Goal: Information Seeking & Learning: Learn about a topic

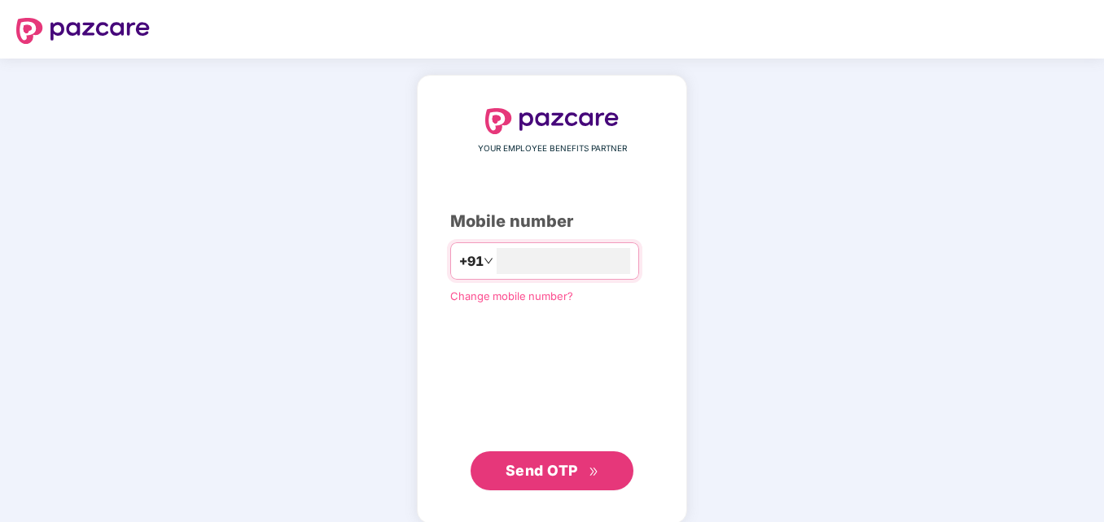
type input "**********"
click at [530, 462] on span "Send OTP" at bounding box center [541, 469] width 72 height 17
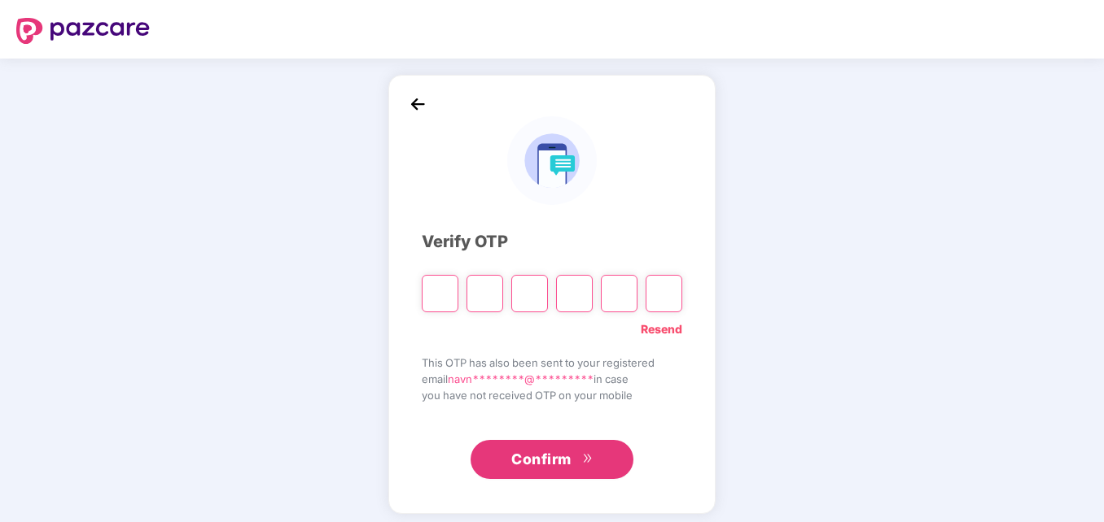
type input "*"
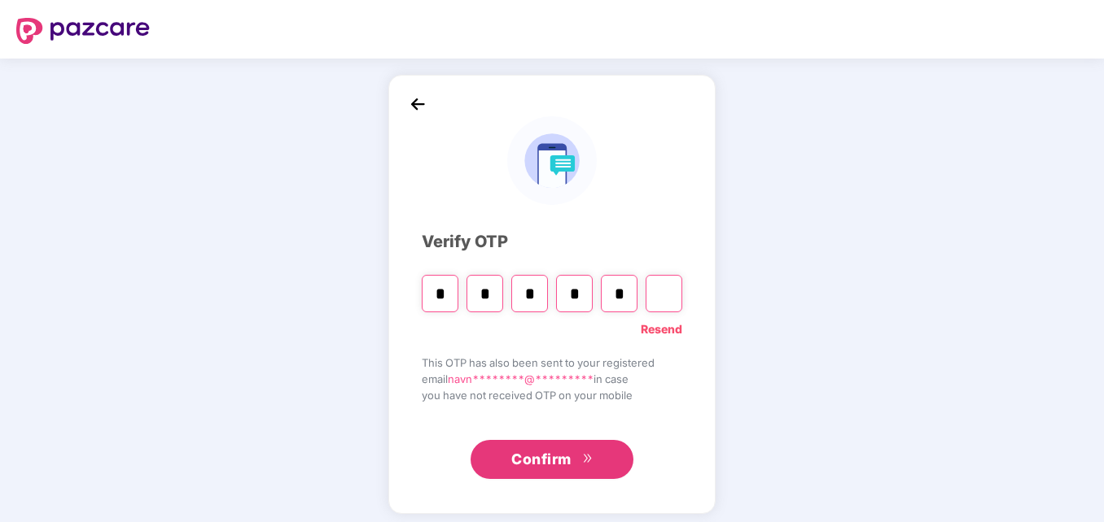
type input "*"
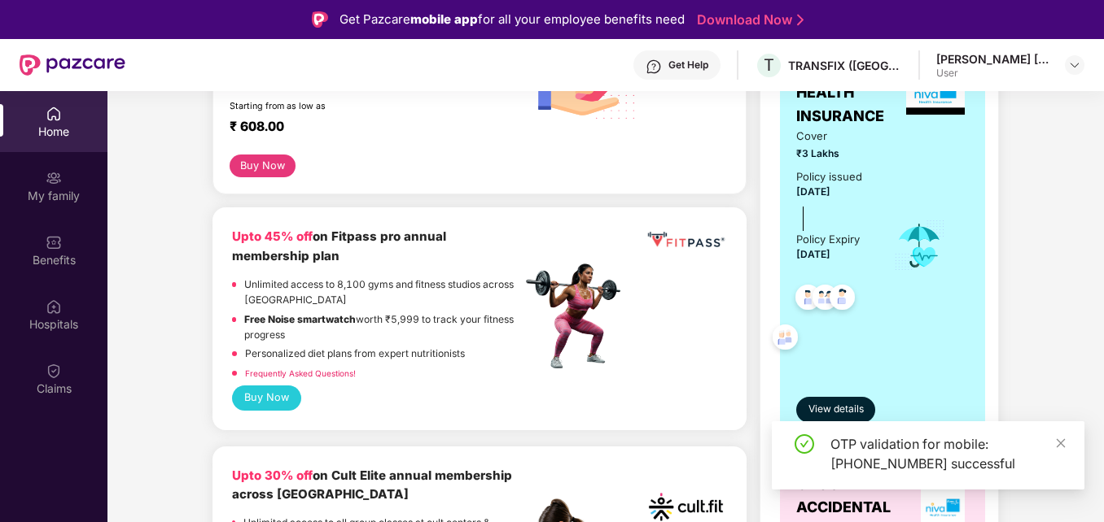
scroll to position [81, 0]
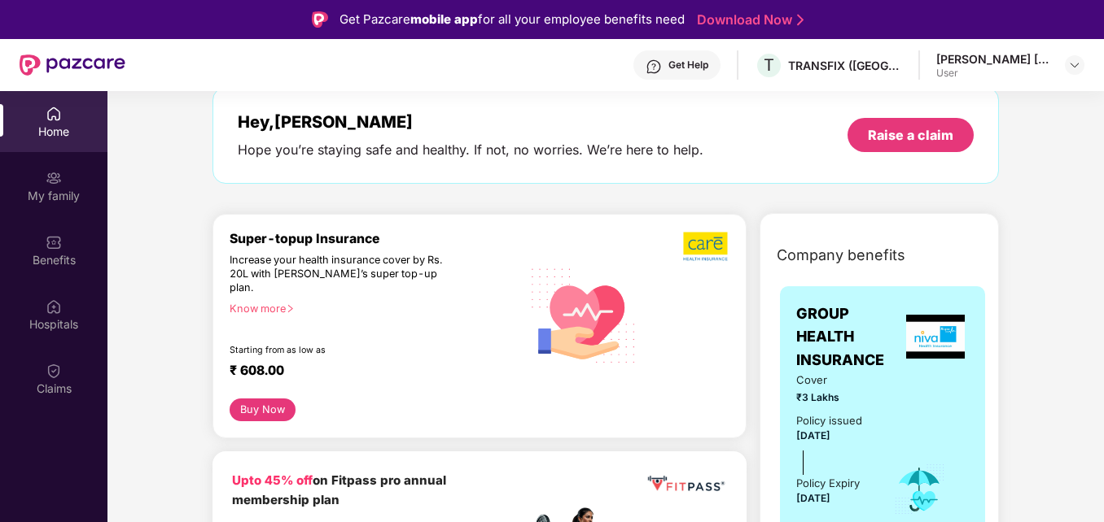
click at [282, 303] on div "Know more" at bounding box center [370, 308] width 282 height 11
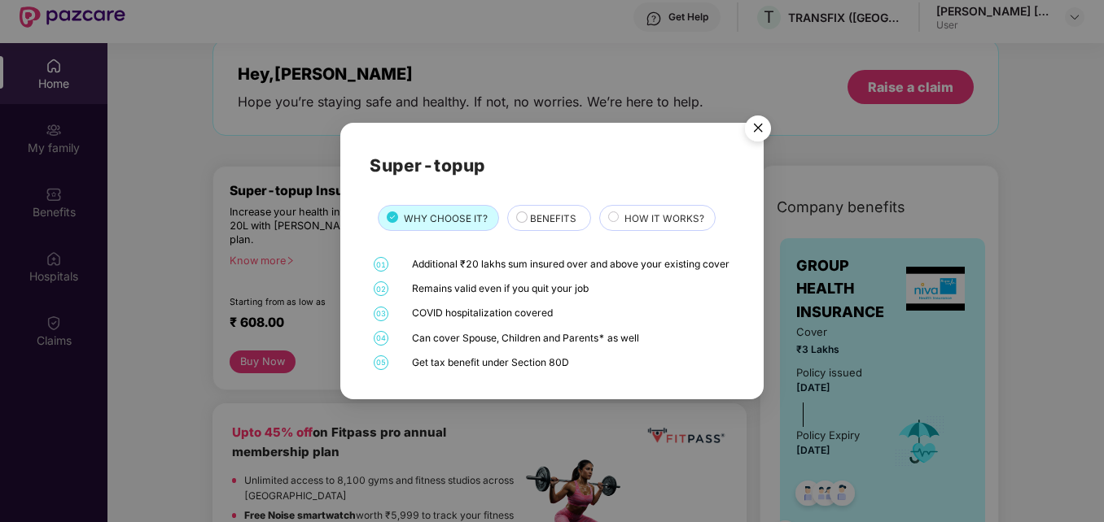
scroll to position [91, 0]
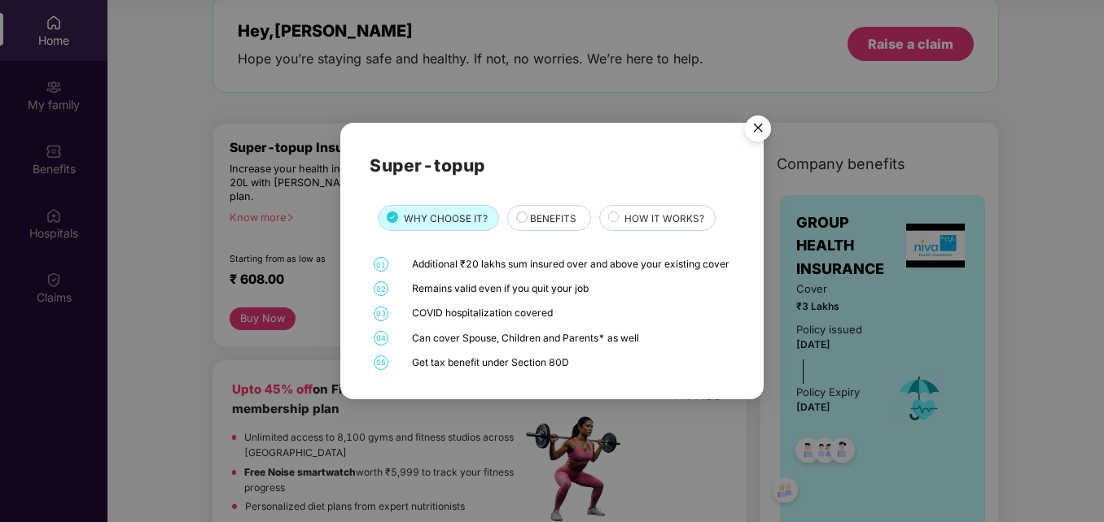
click at [541, 212] on span "BENEFITS" at bounding box center [553, 219] width 46 height 15
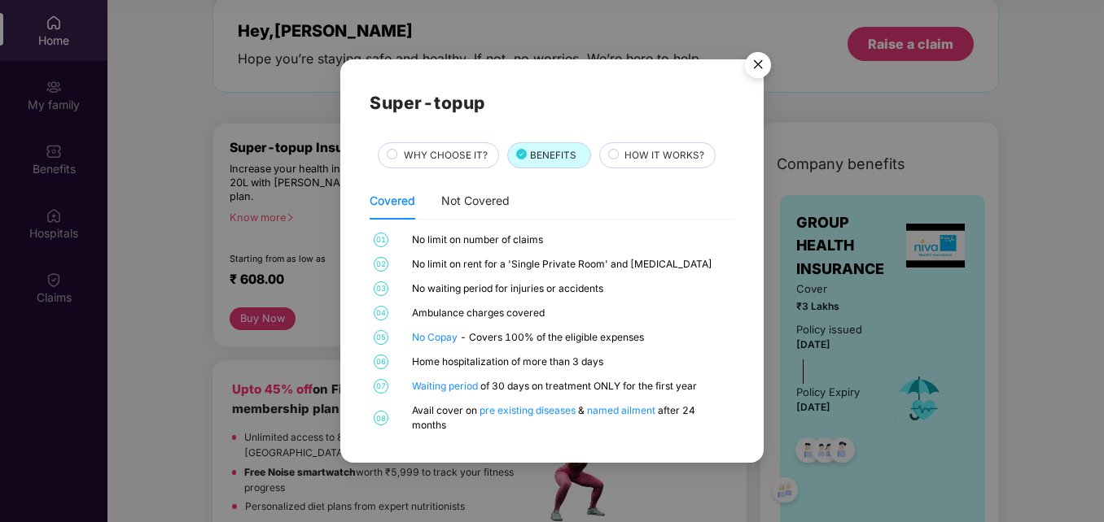
click at [758, 59] on img "Close" at bounding box center [758, 68] width 46 height 46
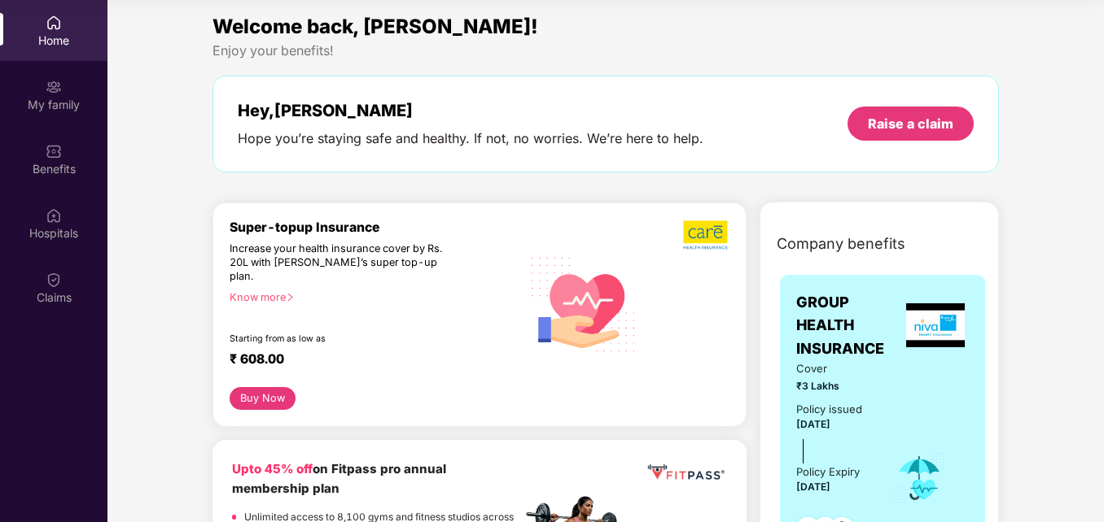
scroll to position [0, 0]
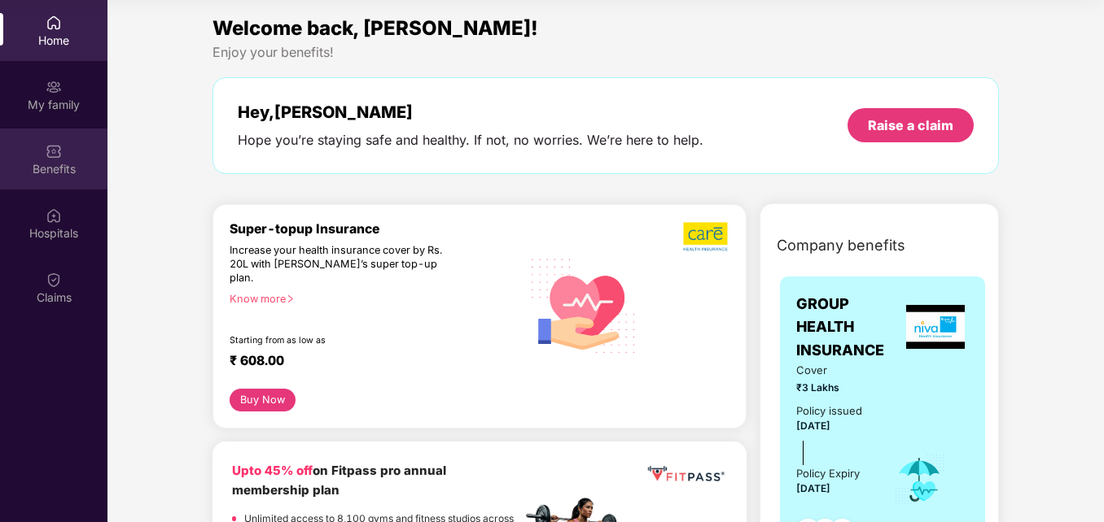
click at [60, 164] on div "Benefits" at bounding box center [53, 169] width 107 height 16
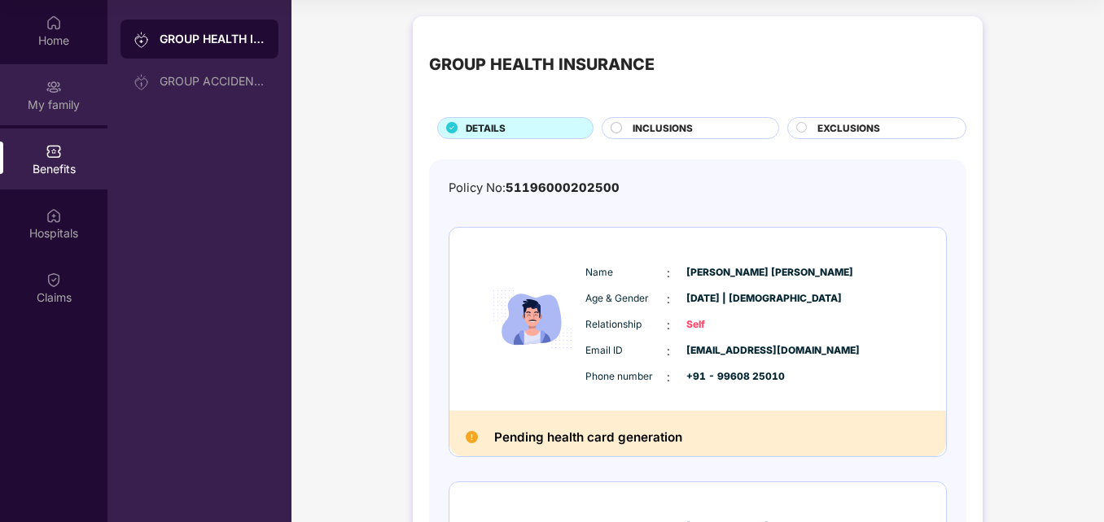
click at [43, 112] on div "My family" at bounding box center [53, 94] width 107 height 61
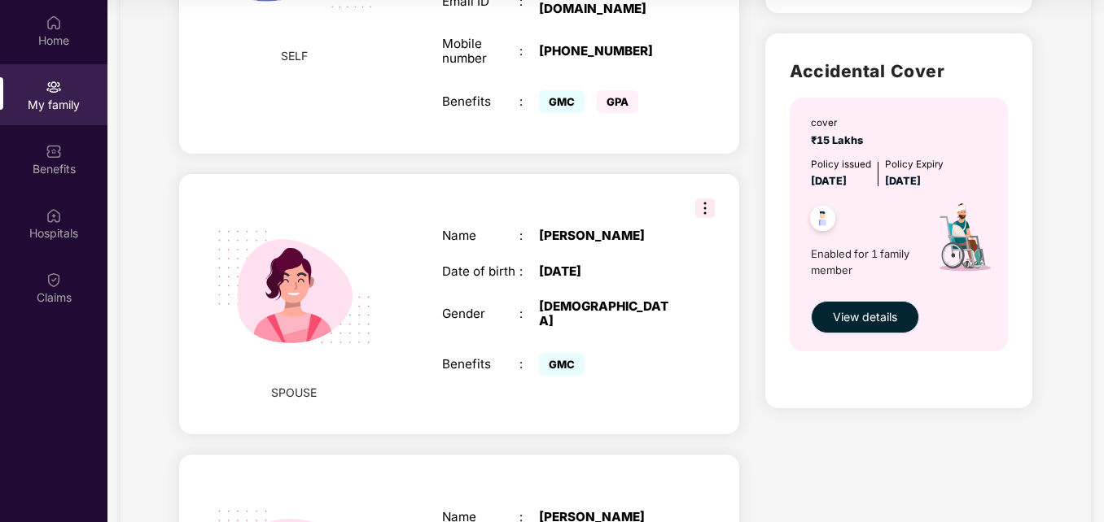
scroll to position [570, 0]
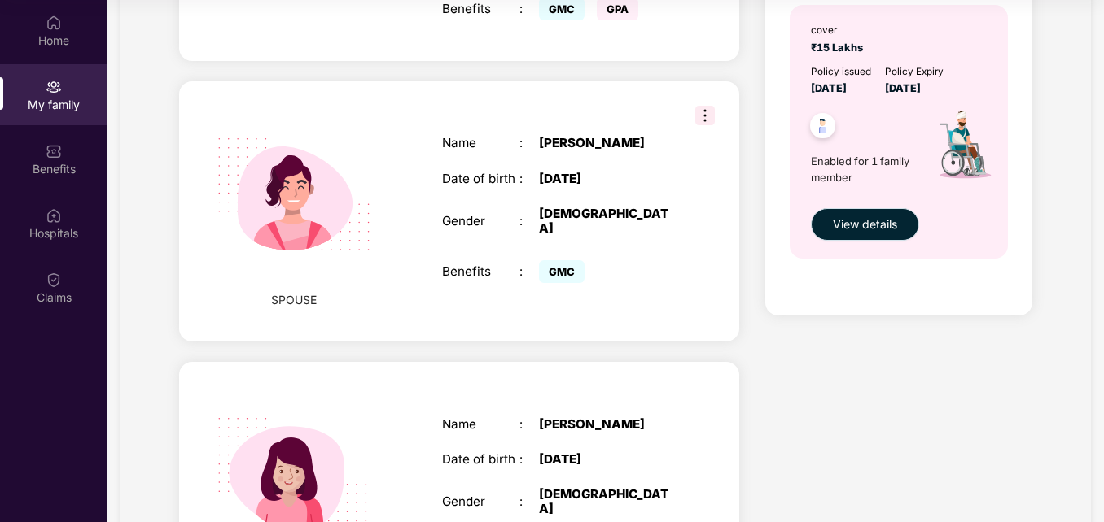
click at [879, 221] on span "View details" at bounding box center [865, 225] width 64 height 18
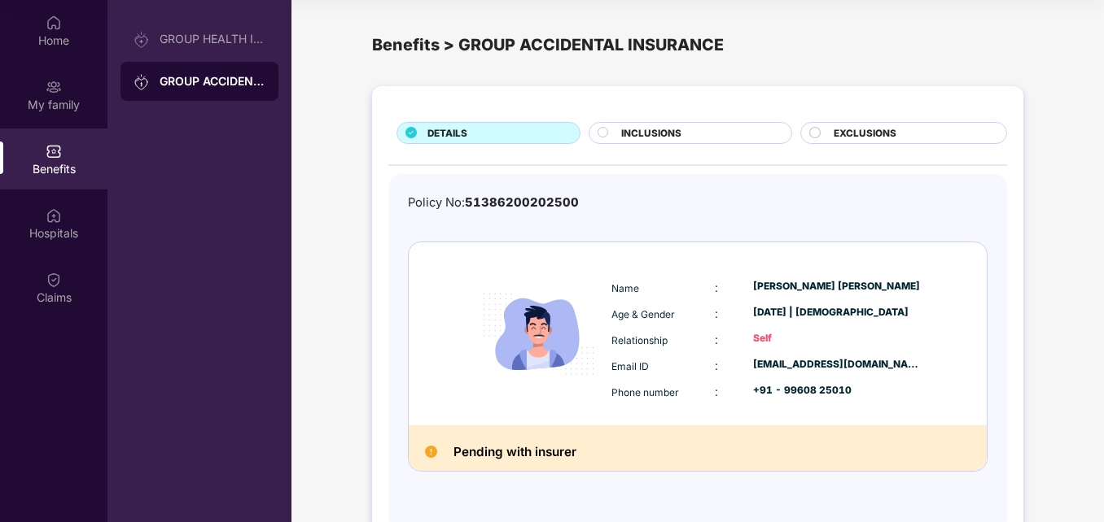
click at [678, 127] on span "INCLUSIONS" at bounding box center [651, 133] width 60 height 15
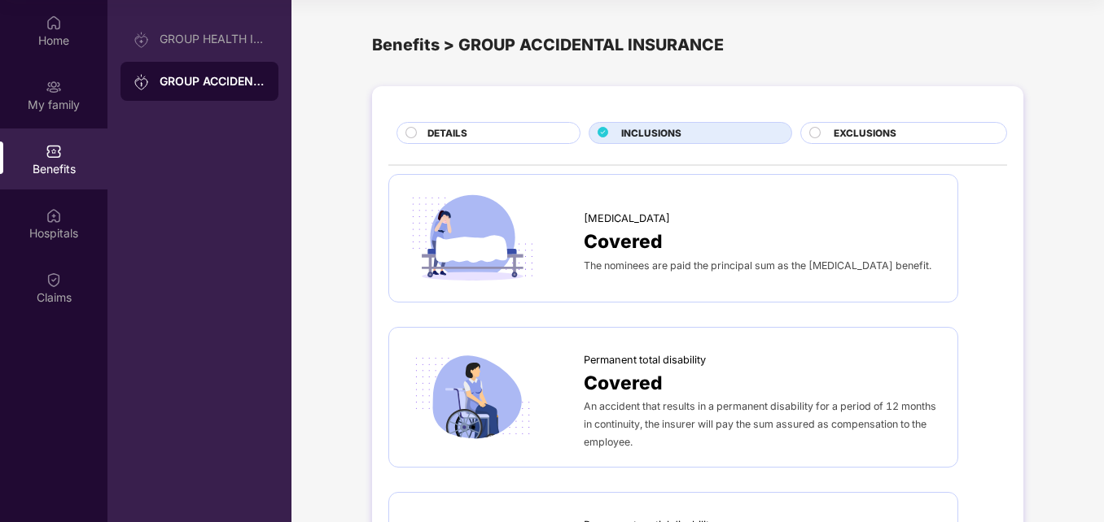
click at [250, 79] on div "GROUP ACCIDENTAL INSURANCE" at bounding box center [213, 81] width 106 height 16
click at [81, 31] on div "Home" at bounding box center [53, 30] width 107 height 61
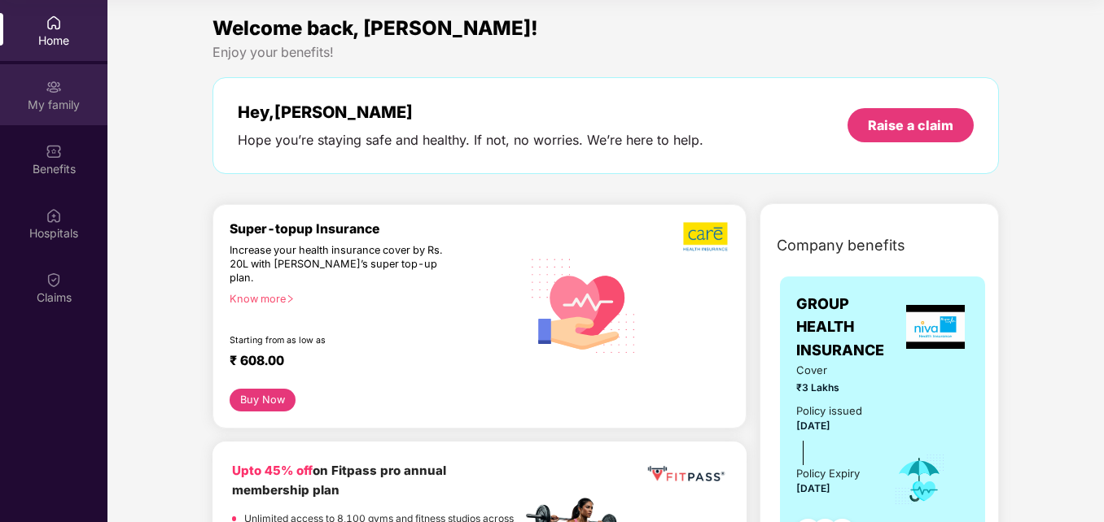
click at [71, 97] on div "My family" at bounding box center [53, 105] width 107 height 16
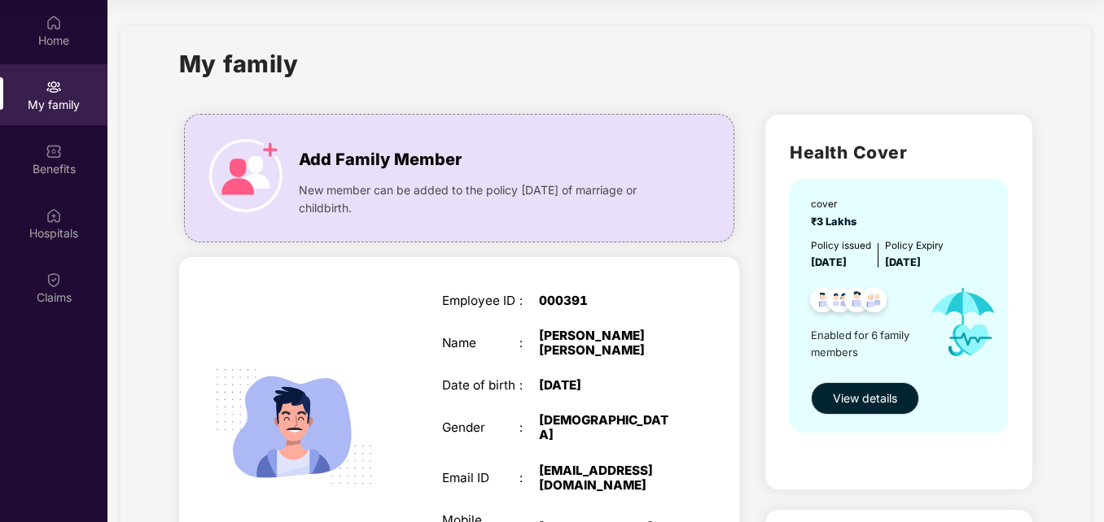
click at [850, 387] on button "View details" at bounding box center [865, 398] width 108 height 33
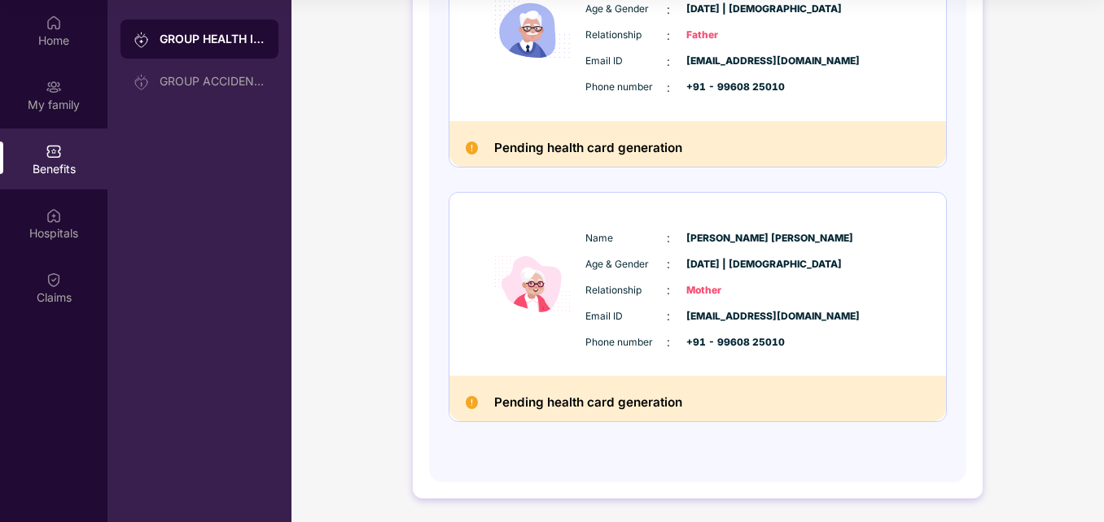
scroll to position [1309, 0]
click at [45, 228] on div "Hospitals" at bounding box center [53, 233] width 107 height 16
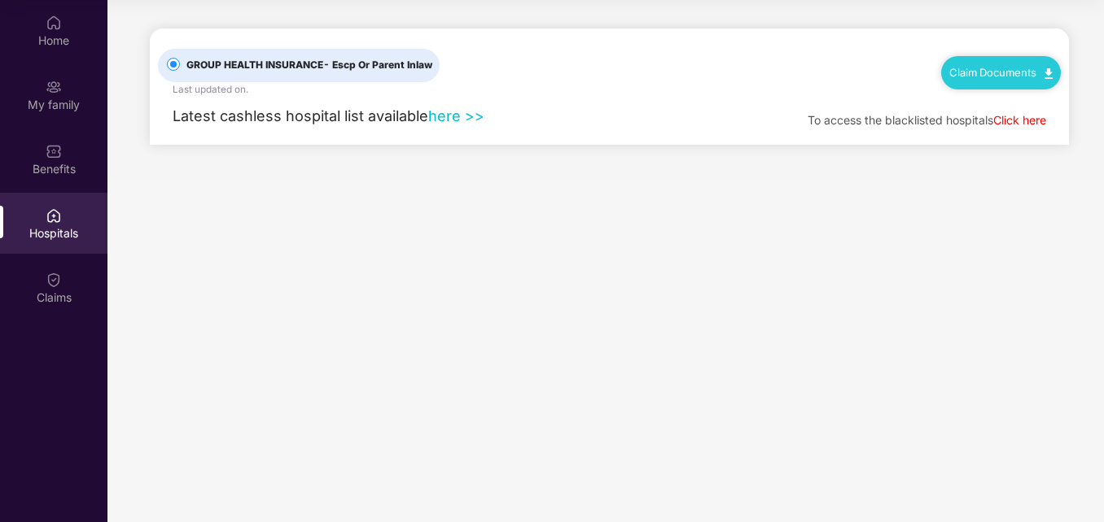
click at [448, 117] on link "here >>" at bounding box center [456, 115] width 56 height 17
click at [53, 284] on img at bounding box center [54, 280] width 16 height 16
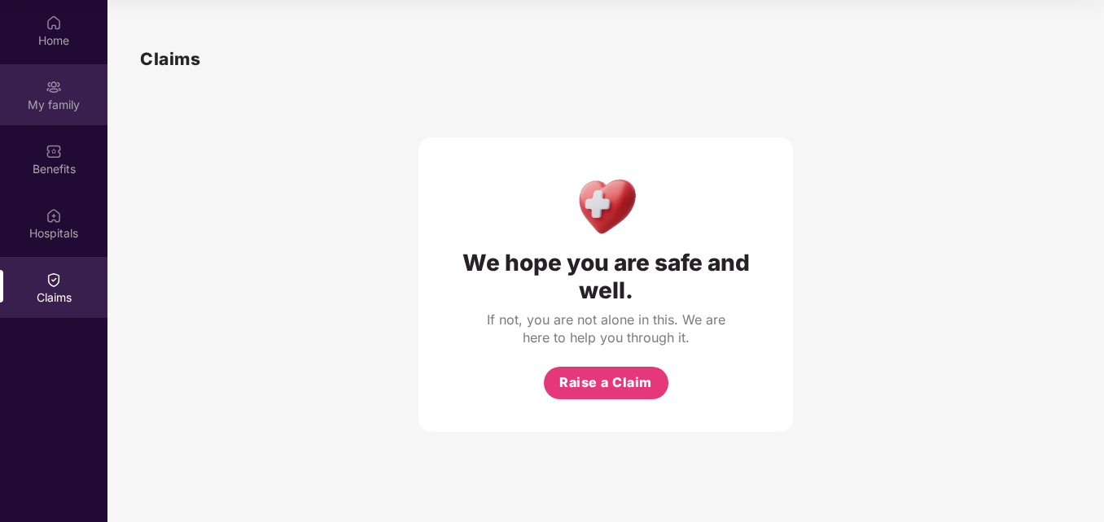
click at [59, 103] on div "My family" at bounding box center [53, 105] width 107 height 16
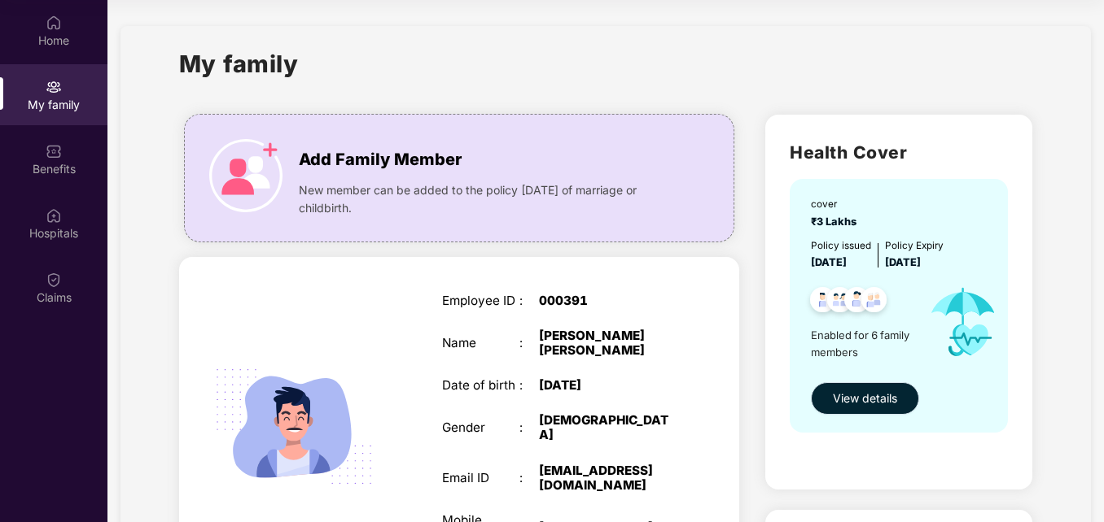
click at [839, 401] on span "View details" at bounding box center [865, 399] width 64 height 18
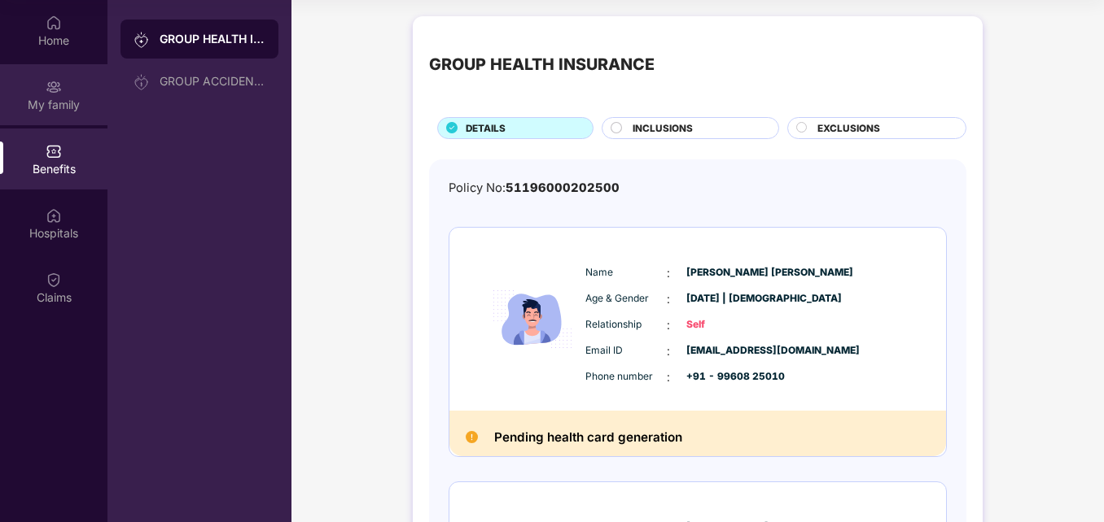
click at [56, 98] on div "My family" at bounding box center [53, 105] width 107 height 16
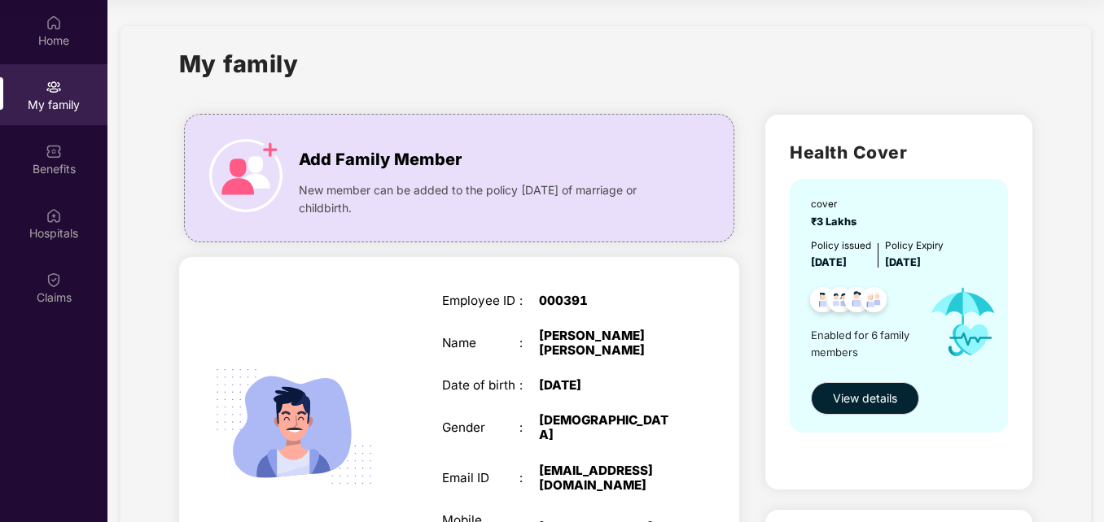
scroll to position [407, 0]
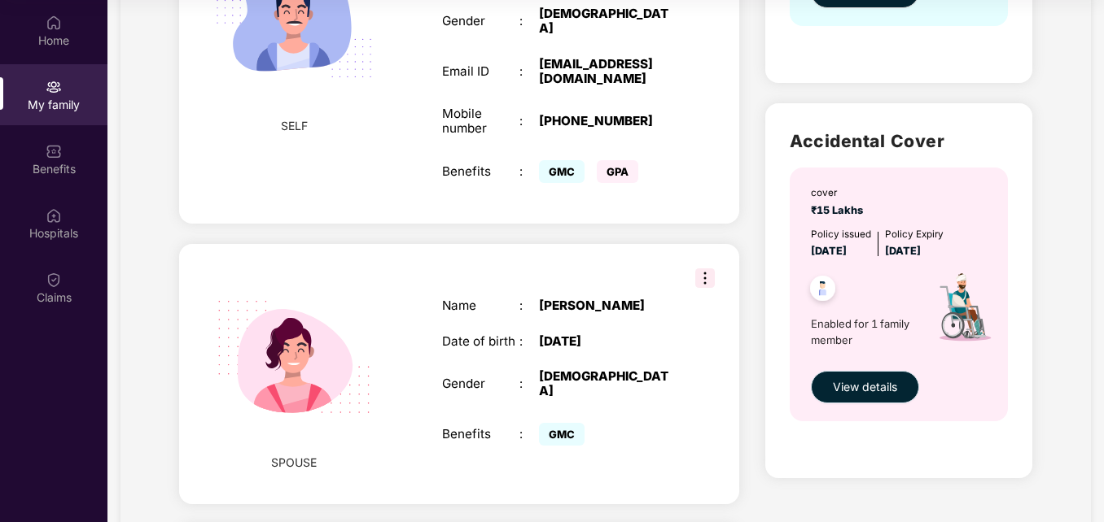
click at [870, 378] on button "View details" at bounding box center [865, 387] width 108 height 33
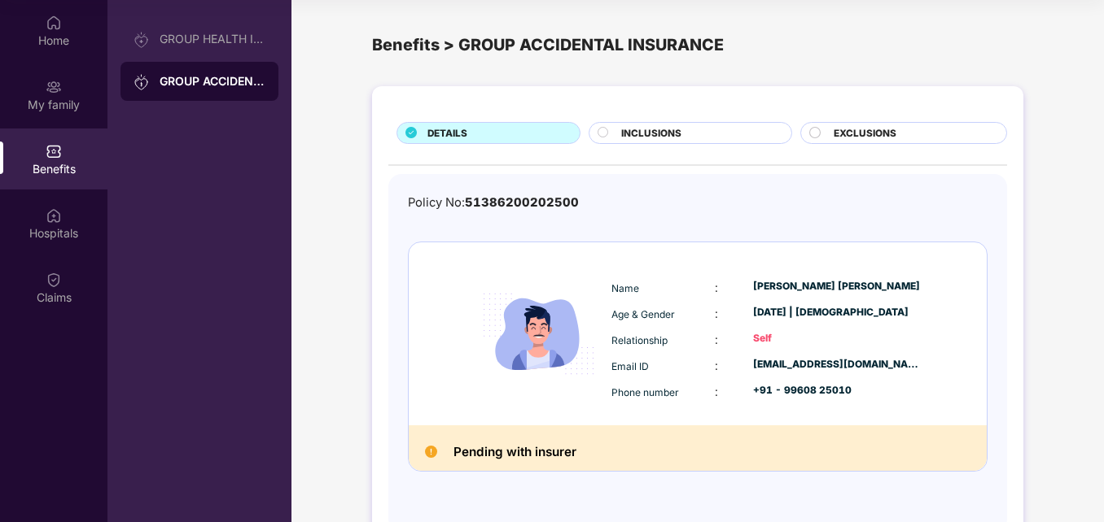
click at [437, 449] on div "Pending with insurer" at bounding box center [698, 449] width 578 height 46
click at [432, 450] on img at bounding box center [431, 452] width 12 height 12
click at [417, 452] on div "Pending with insurer" at bounding box center [698, 449] width 578 height 46
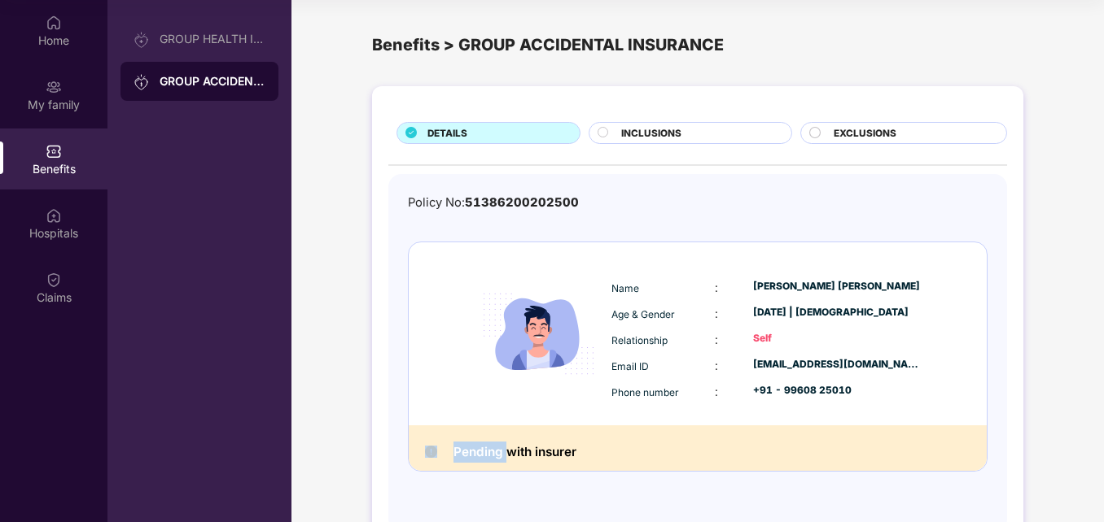
click at [417, 452] on div "Pending with insurer" at bounding box center [698, 449] width 578 height 46
click at [426, 448] on img at bounding box center [431, 452] width 12 height 12
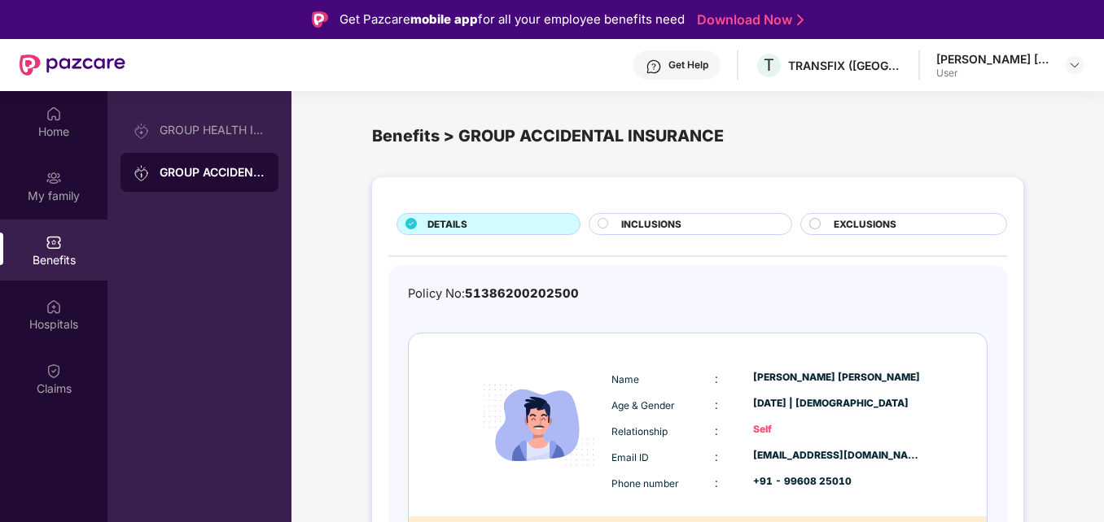
click at [604, 220] on circle at bounding box center [602, 223] width 11 height 11
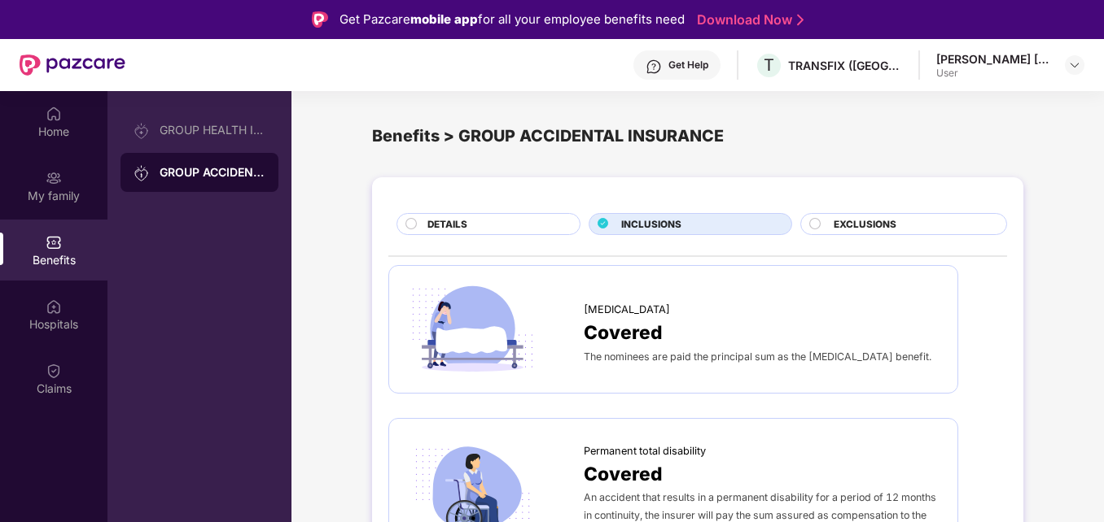
click at [814, 224] on circle at bounding box center [815, 223] width 11 height 11
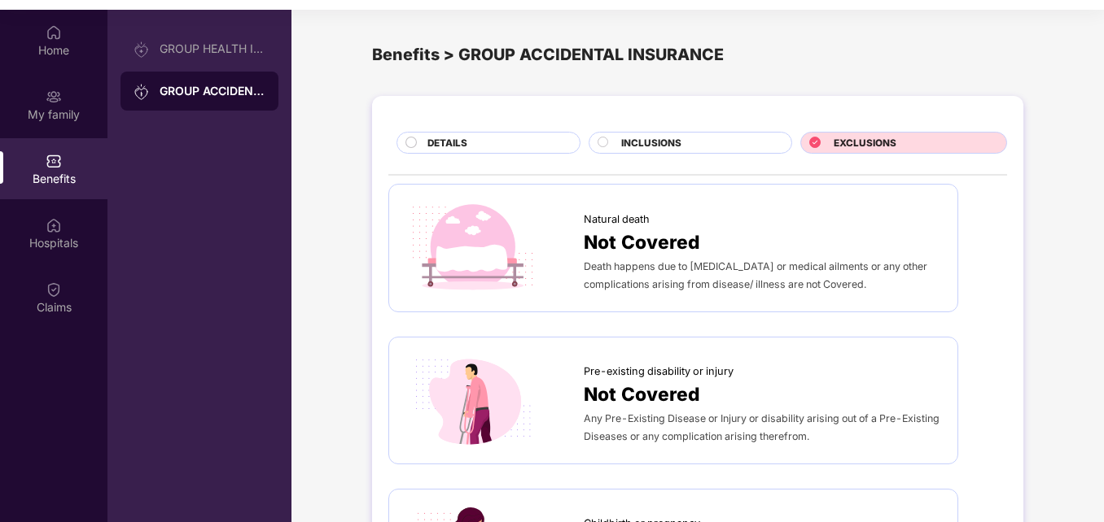
click at [417, 143] on div at bounding box center [412, 145] width 14 height 16
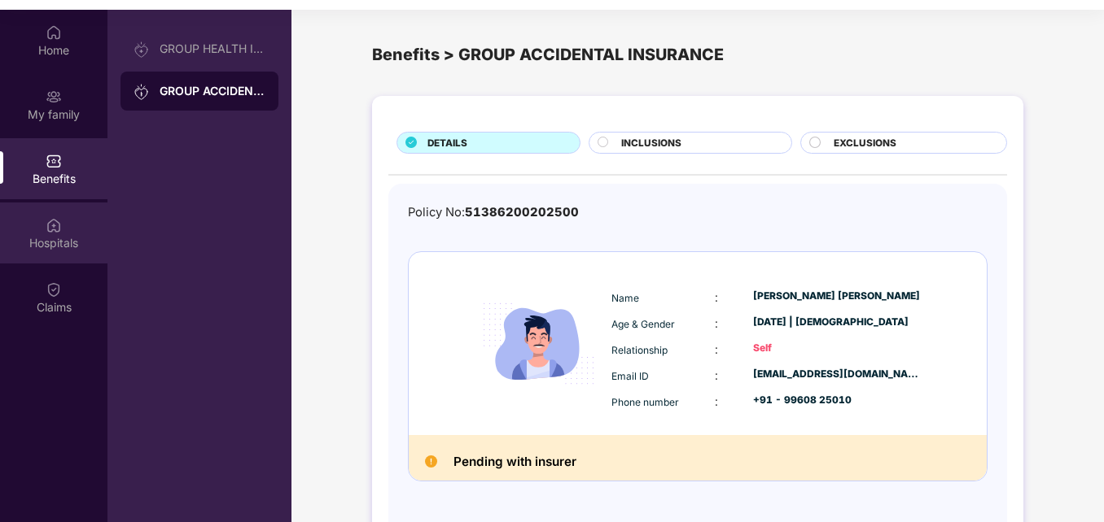
click at [62, 234] on div "Hospitals" at bounding box center [53, 233] width 107 height 61
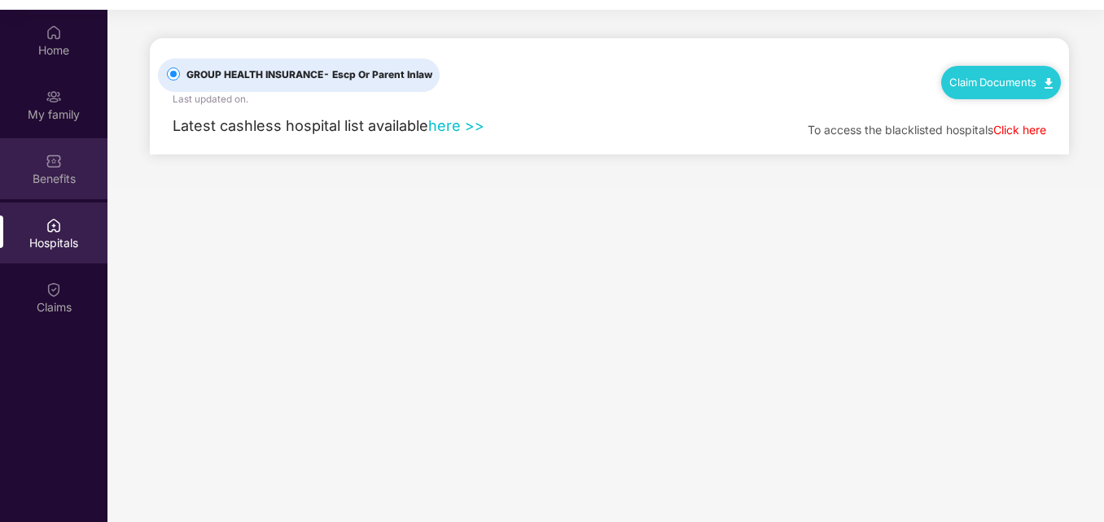
click at [53, 164] on img at bounding box center [54, 161] width 16 height 16
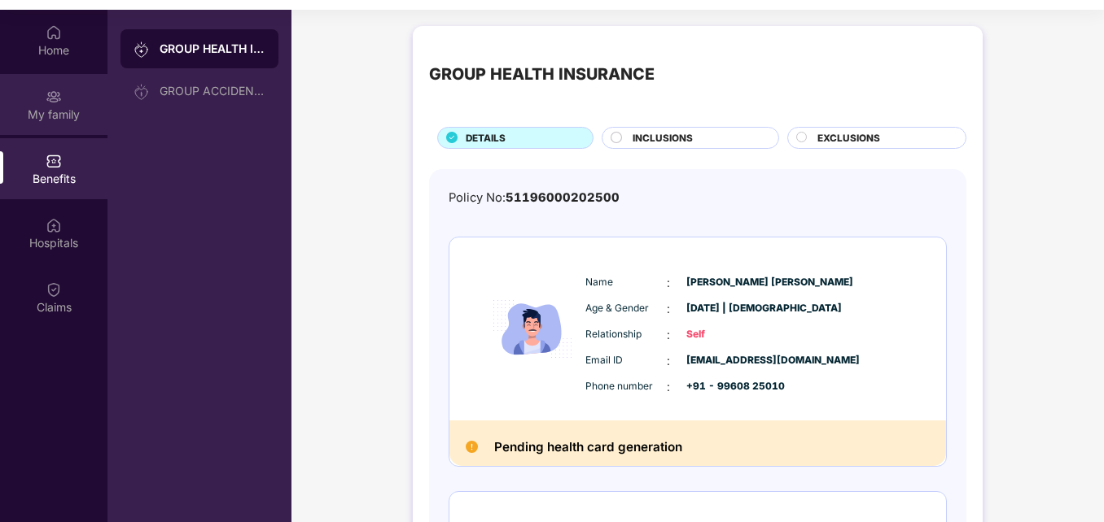
click at [62, 111] on div "My family" at bounding box center [53, 115] width 107 height 16
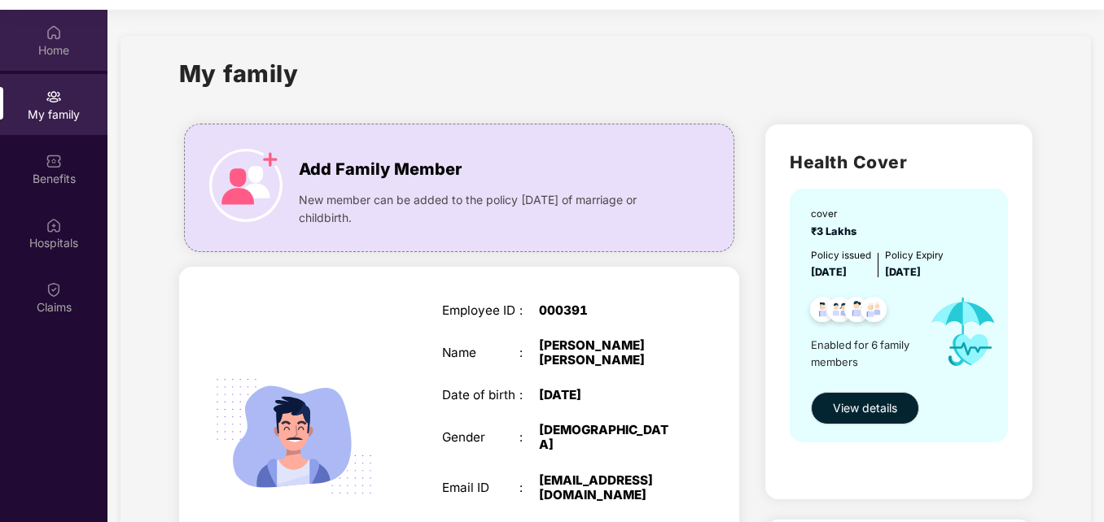
click at [64, 59] on div "Home" at bounding box center [53, 40] width 107 height 61
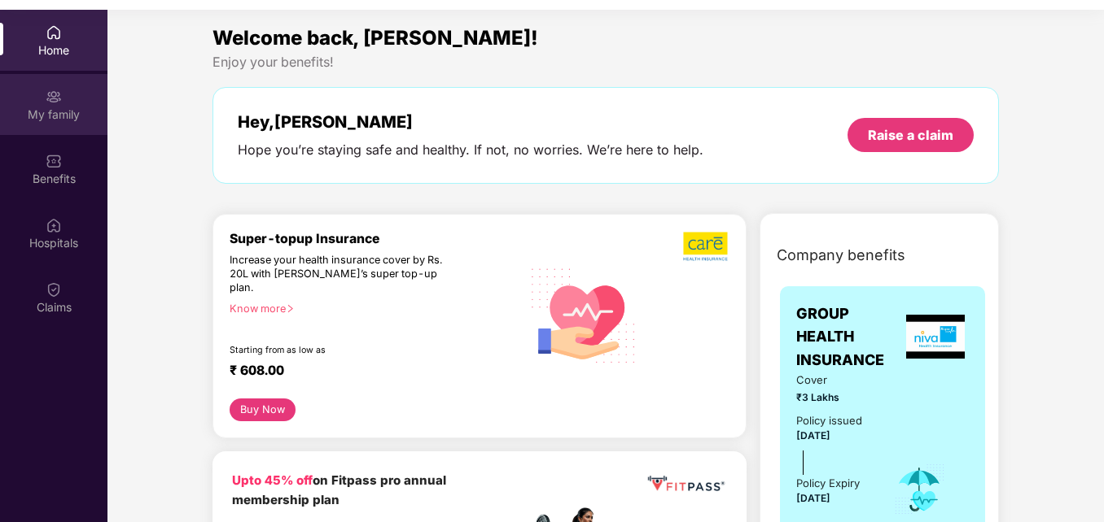
click at [59, 96] on img at bounding box center [54, 97] width 16 height 16
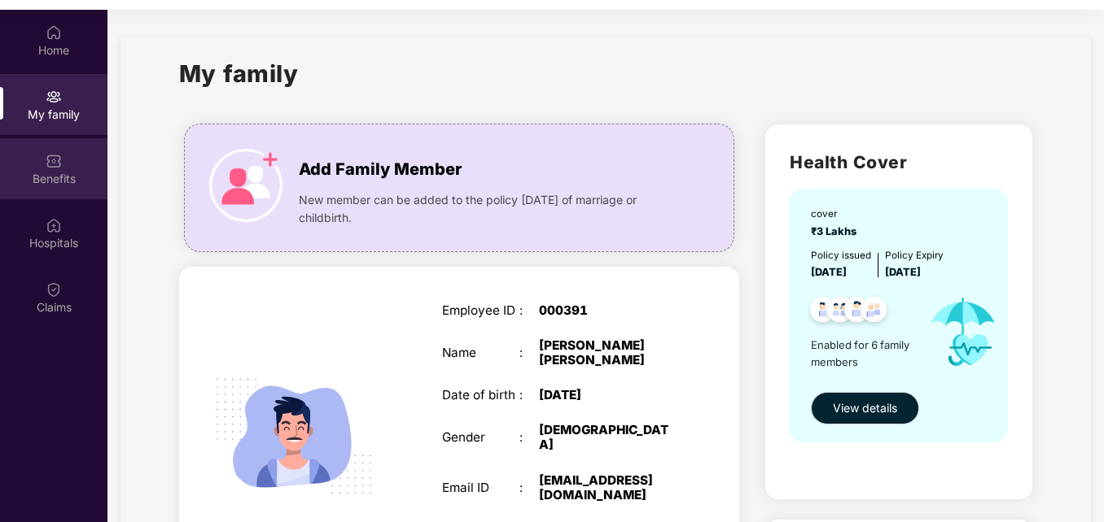
click at [66, 168] on div "Benefits" at bounding box center [53, 168] width 107 height 61
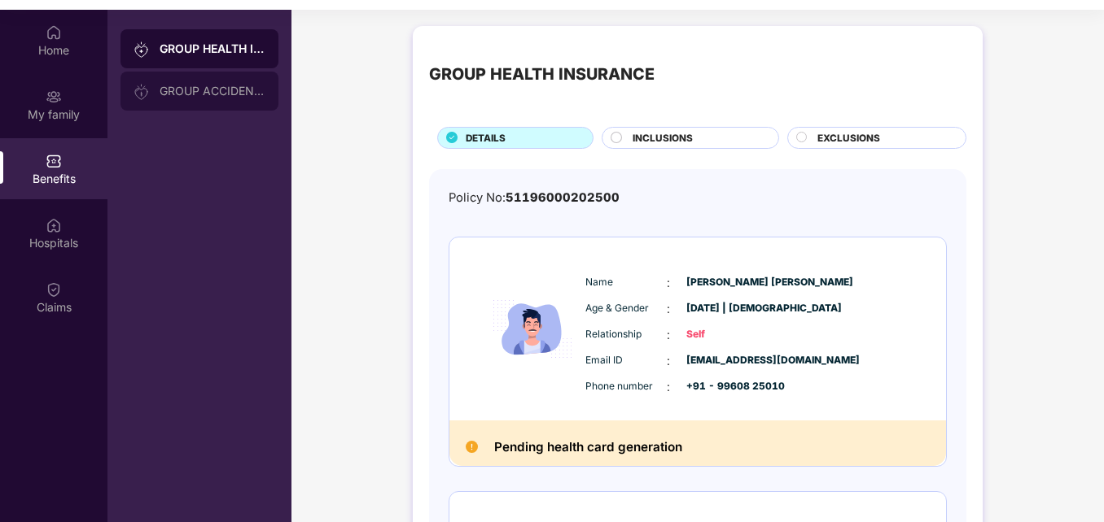
click at [203, 94] on div "GROUP ACCIDENTAL INSURANCE" at bounding box center [213, 91] width 106 height 13
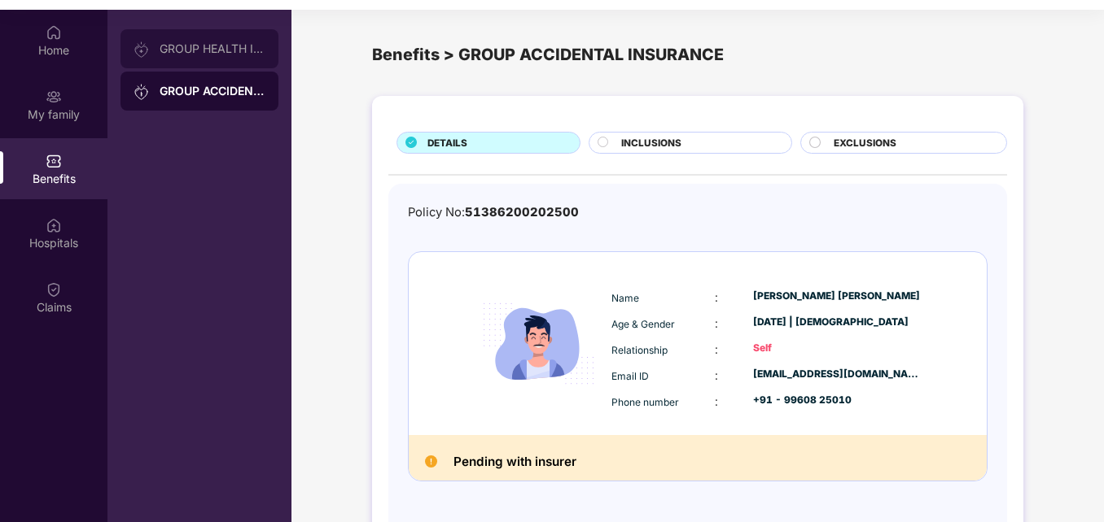
click at [203, 52] on div "GROUP HEALTH INSURANCE" at bounding box center [213, 48] width 106 height 13
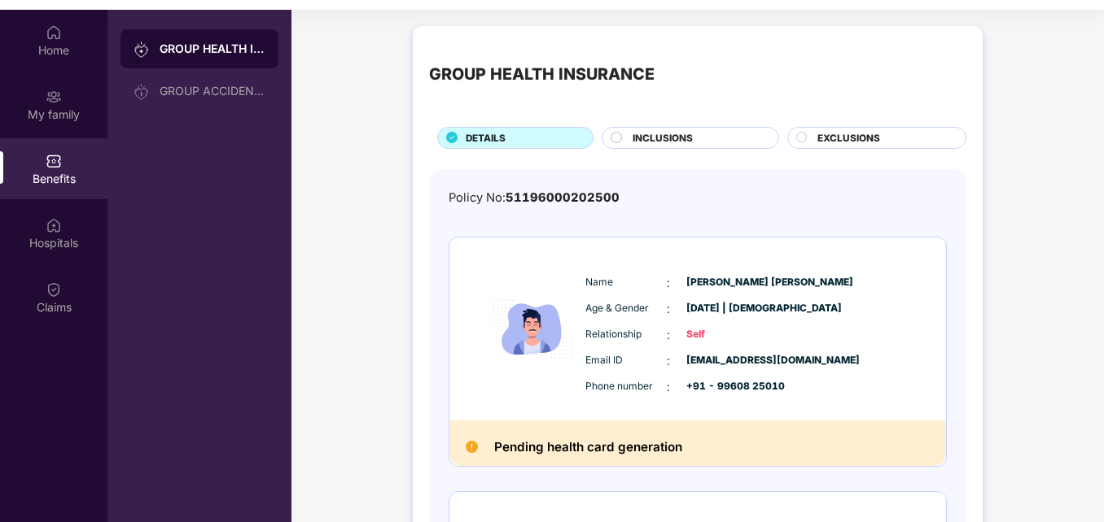
click at [612, 138] on circle at bounding box center [616, 137] width 11 height 11
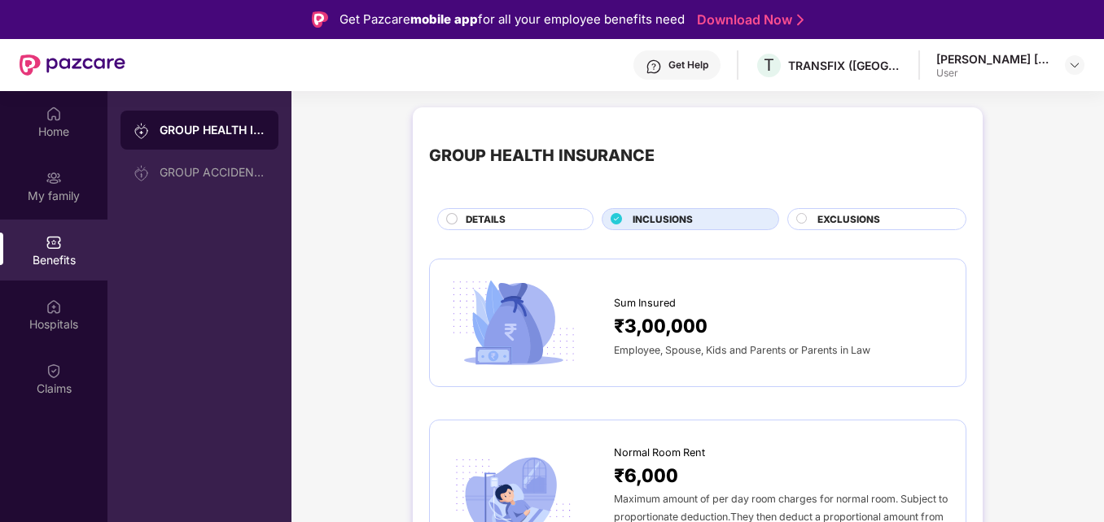
click at [799, 218] on circle at bounding box center [801, 218] width 11 height 11
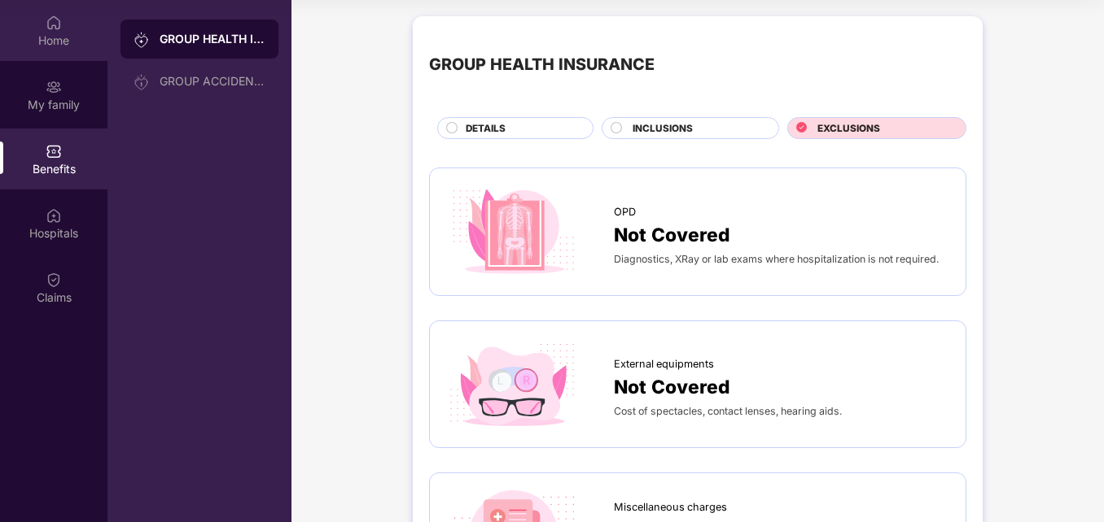
click at [75, 37] on div "Home" at bounding box center [53, 41] width 107 height 16
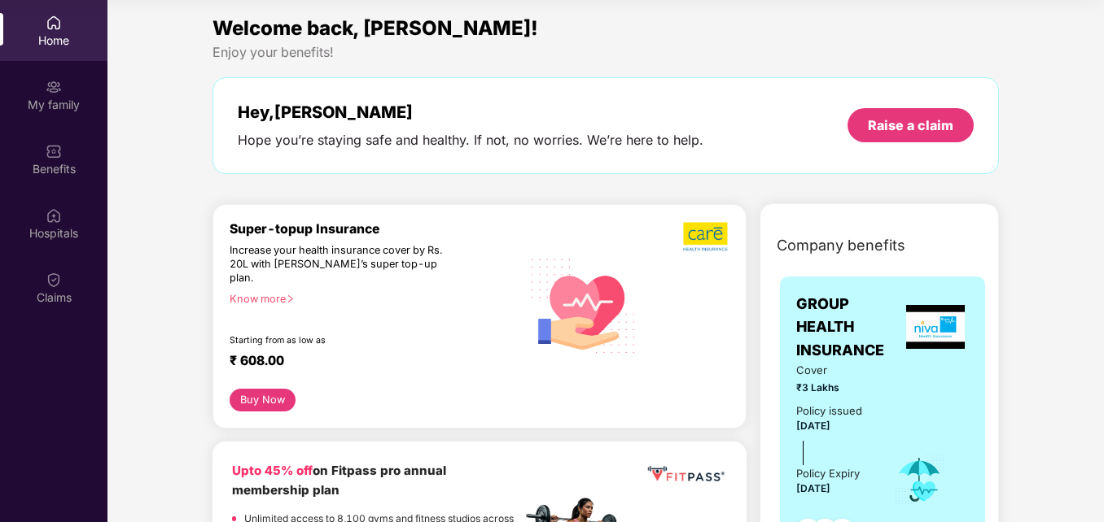
click at [281, 293] on div "Know more" at bounding box center [370, 298] width 282 height 11
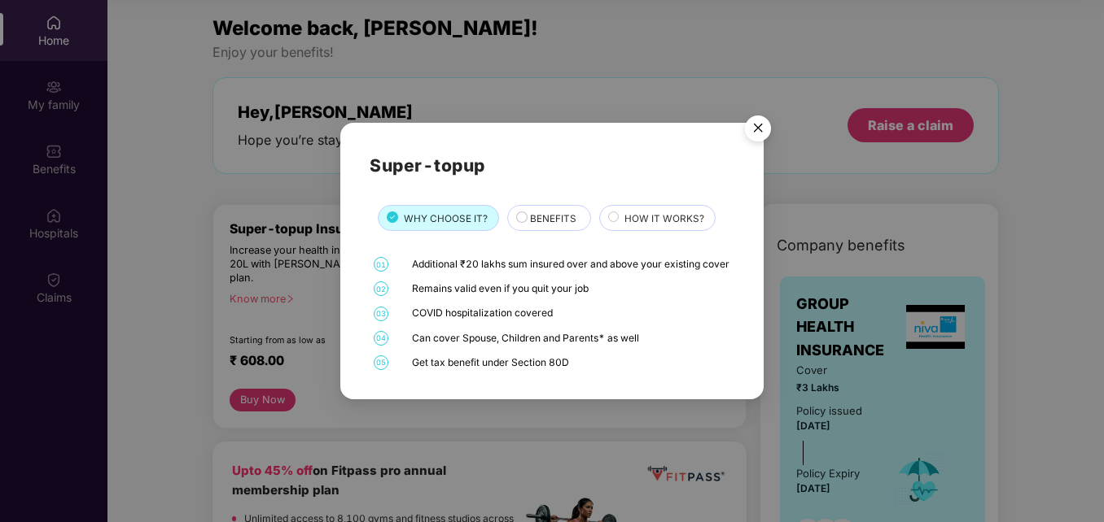
click at [523, 212] on div "BENEFITS" at bounding box center [552, 220] width 60 height 17
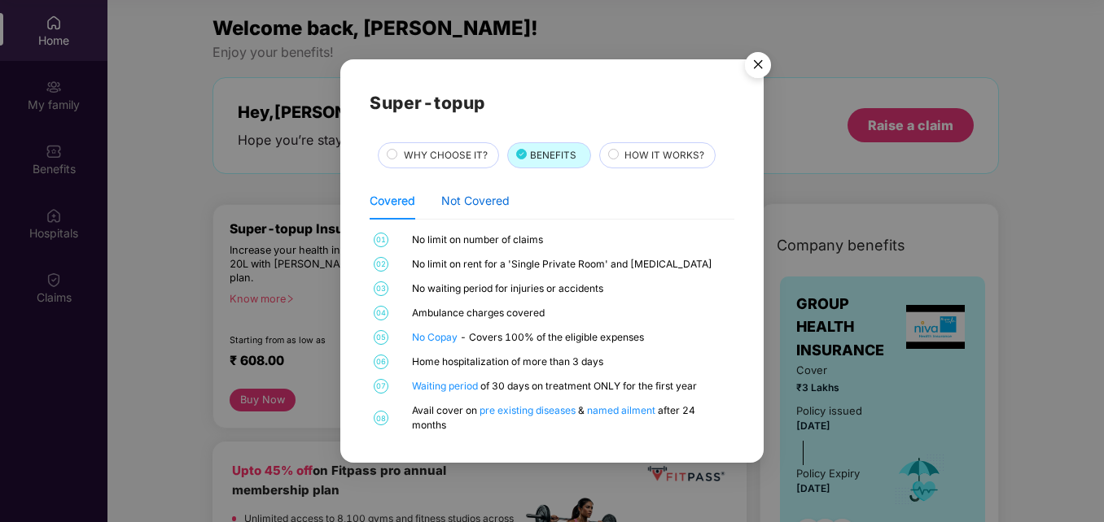
click at [483, 205] on div "Not Covered" at bounding box center [475, 201] width 68 height 18
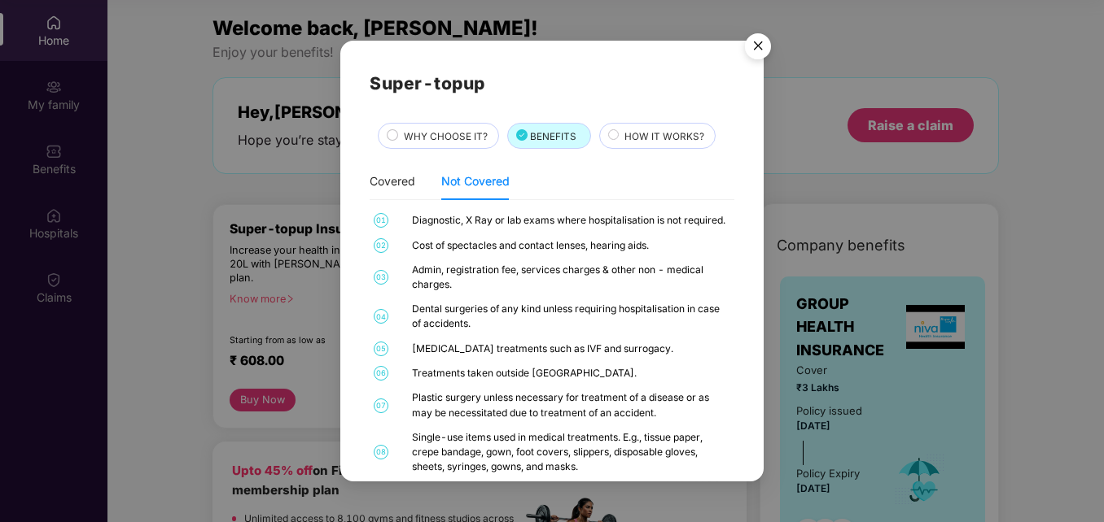
click at [610, 134] on circle at bounding box center [613, 135] width 11 height 11
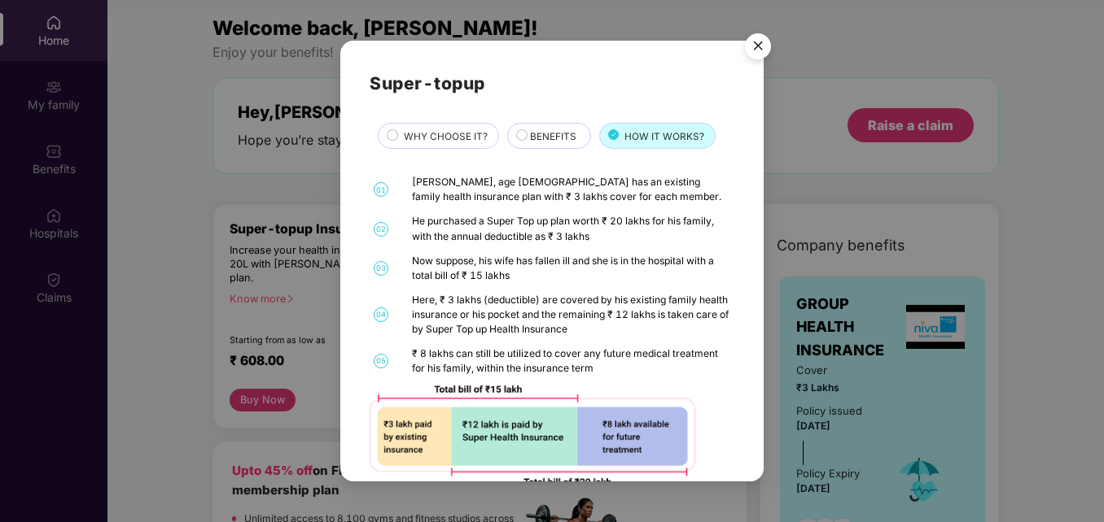
scroll to position [33, 0]
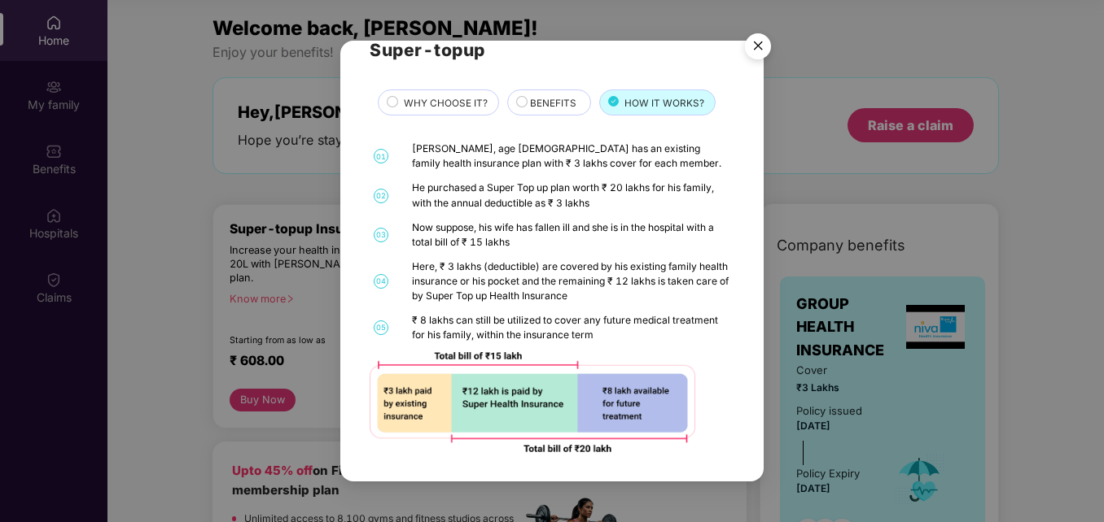
click at [754, 45] on img "Close" at bounding box center [758, 49] width 46 height 46
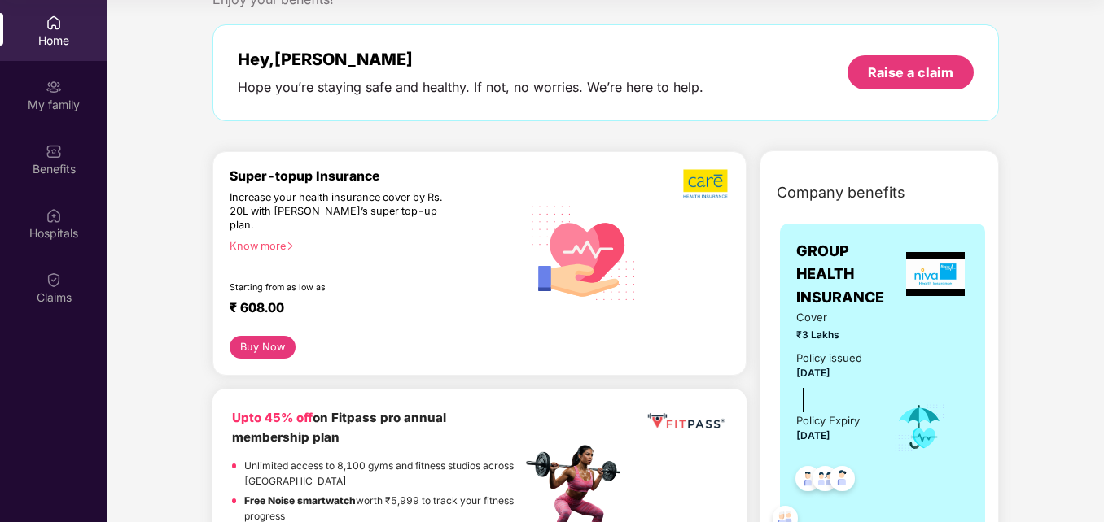
scroll to position [81, 0]
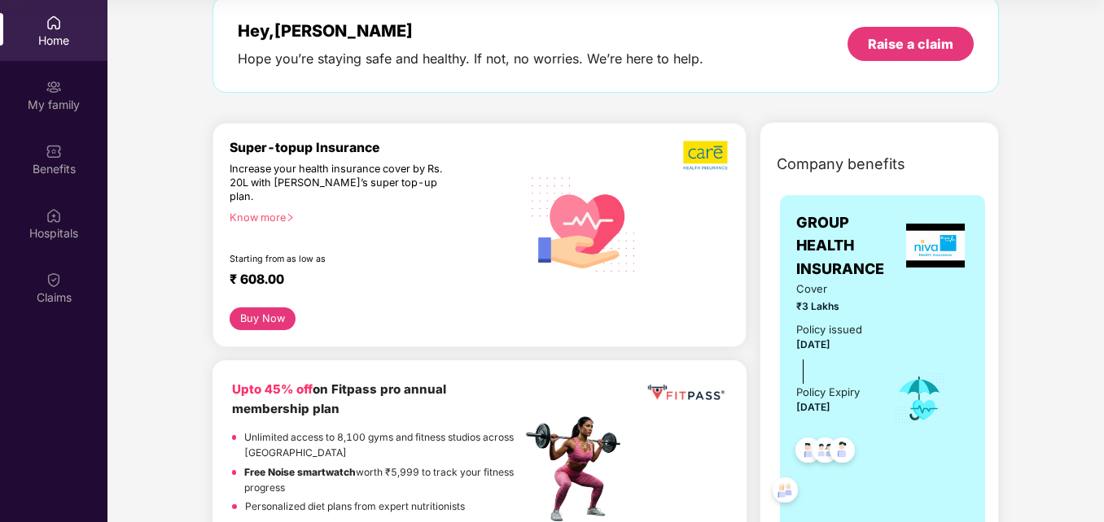
click at [301, 308] on div "Buy Now" at bounding box center [479, 320] width 500 height 24
click at [290, 308] on button "Buy Now" at bounding box center [261, 320] width 65 height 24
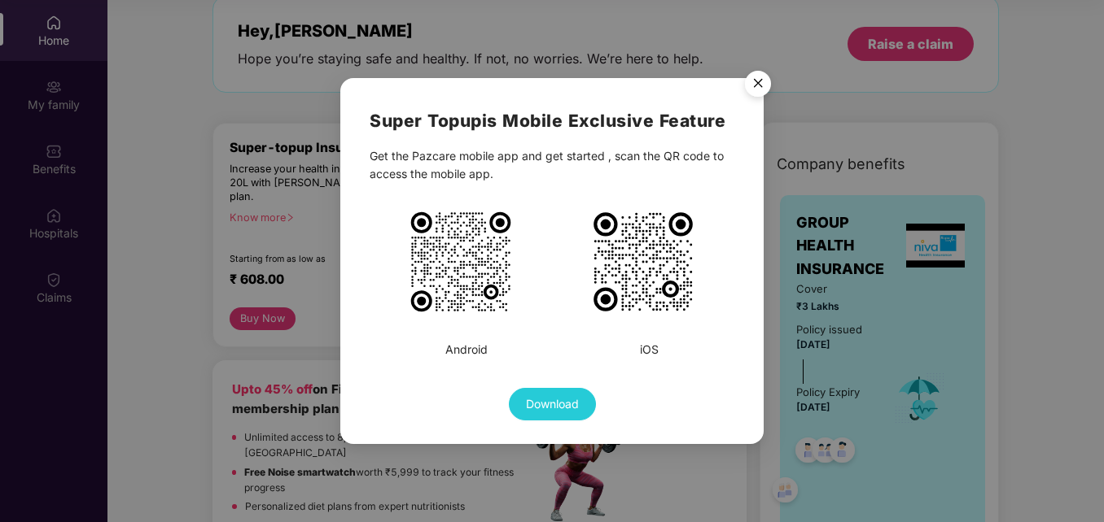
click at [748, 80] on img "Close" at bounding box center [758, 86] width 46 height 46
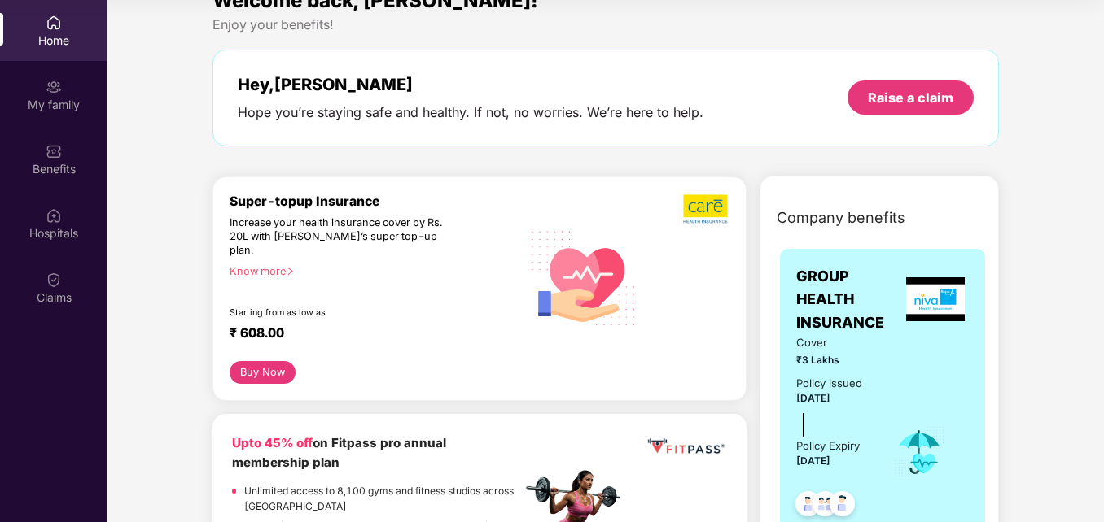
scroll to position [0, 0]
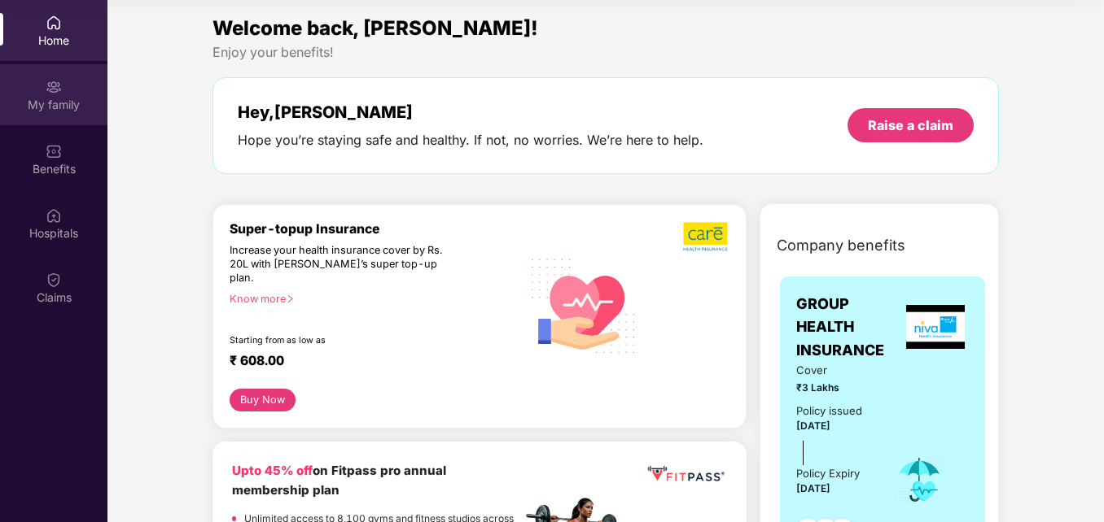
click at [64, 103] on div "My family" at bounding box center [53, 105] width 107 height 16
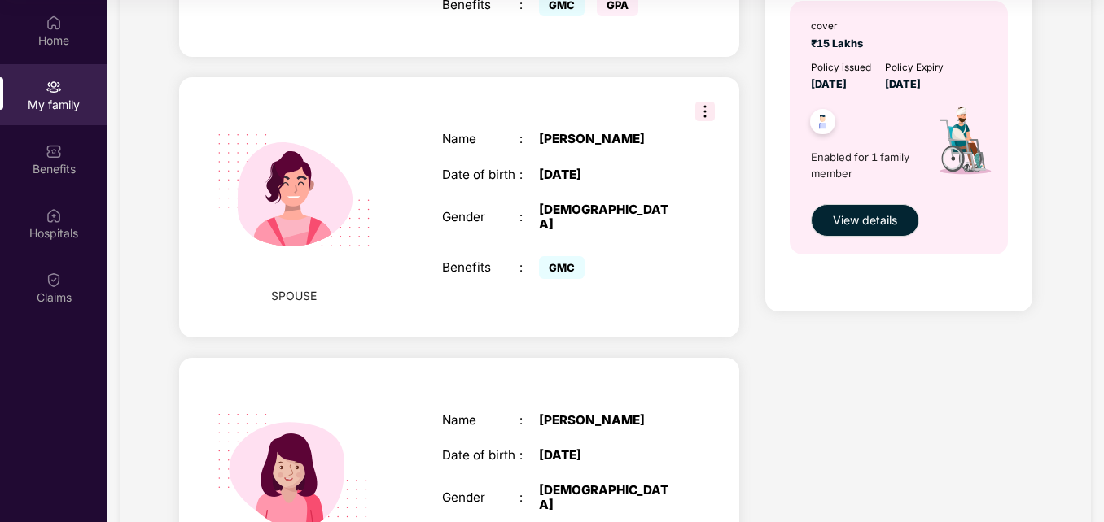
scroll to position [248, 0]
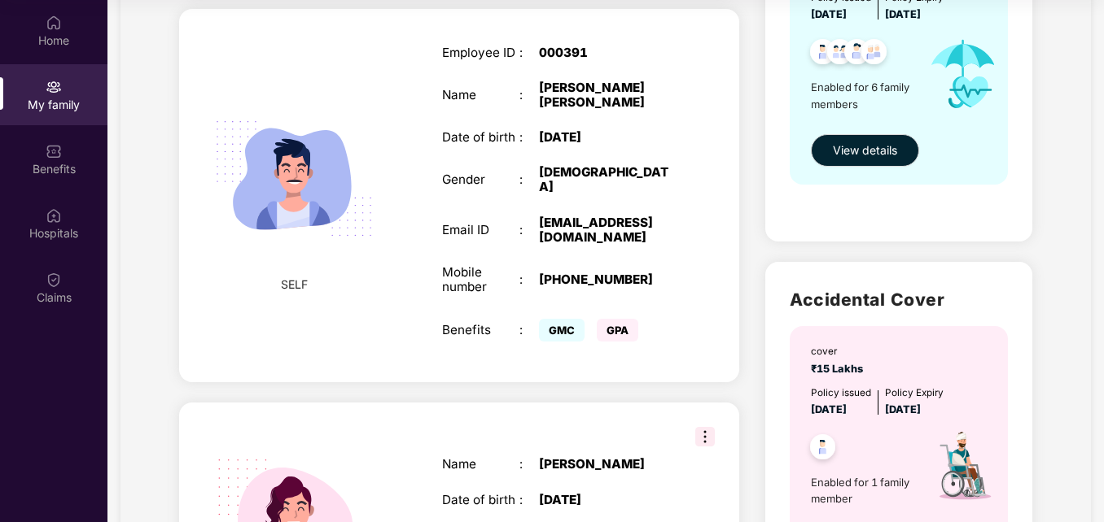
click at [698, 427] on img at bounding box center [705, 437] width 20 height 20
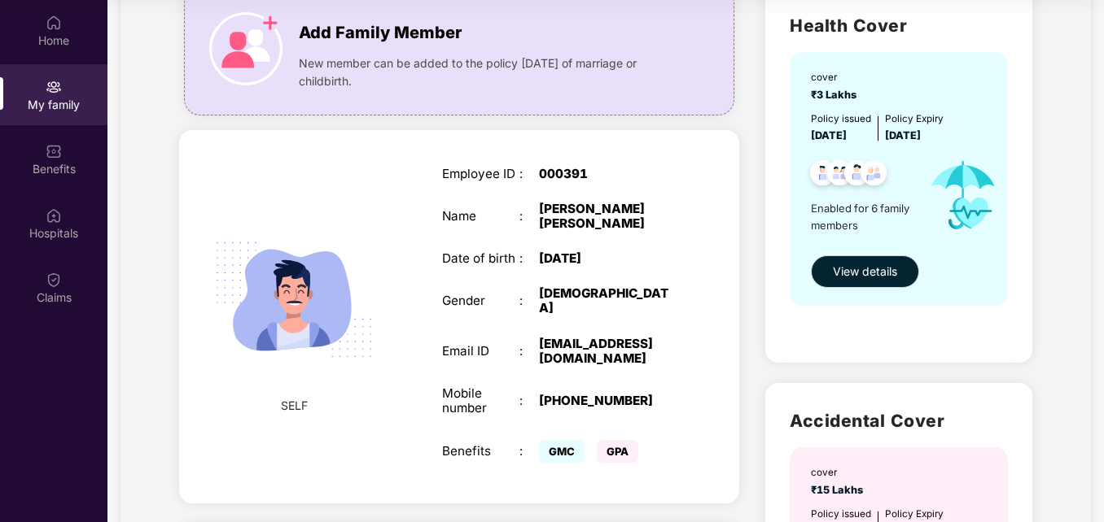
scroll to position [0, 0]
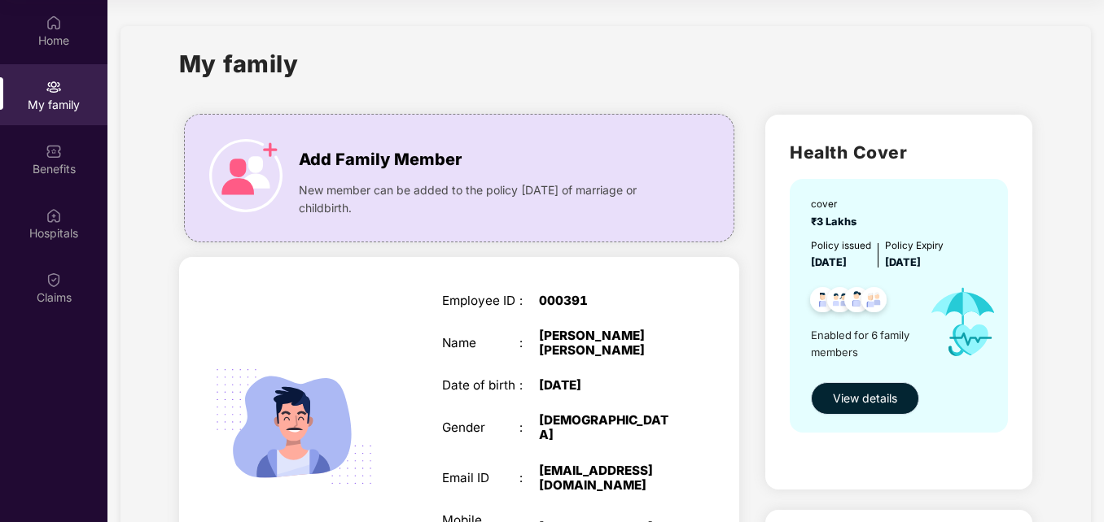
click at [863, 395] on span "View details" at bounding box center [865, 399] width 64 height 18
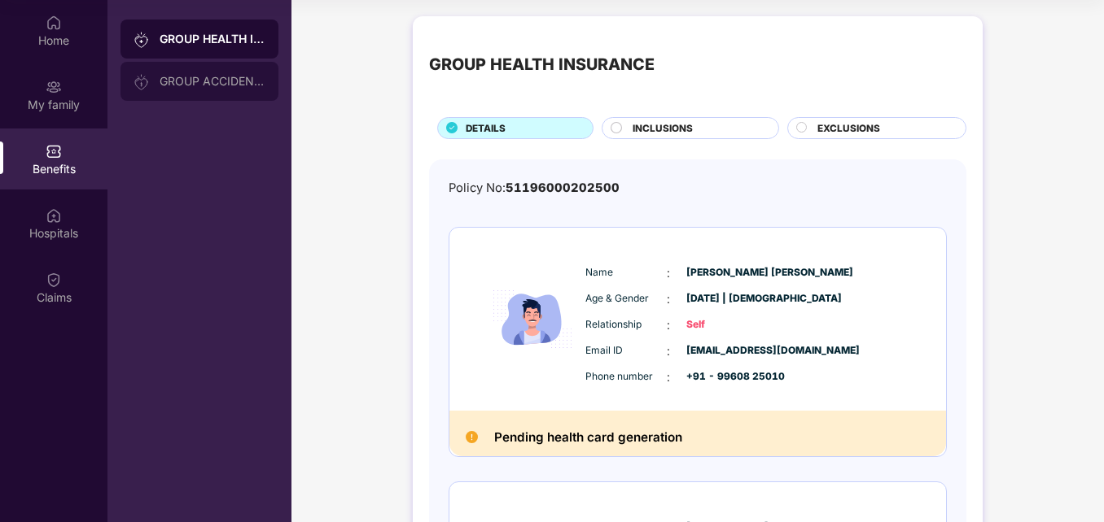
click at [208, 83] on div "GROUP ACCIDENTAL INSURANCE" at bounding box center [213, 81] width 106 height 13
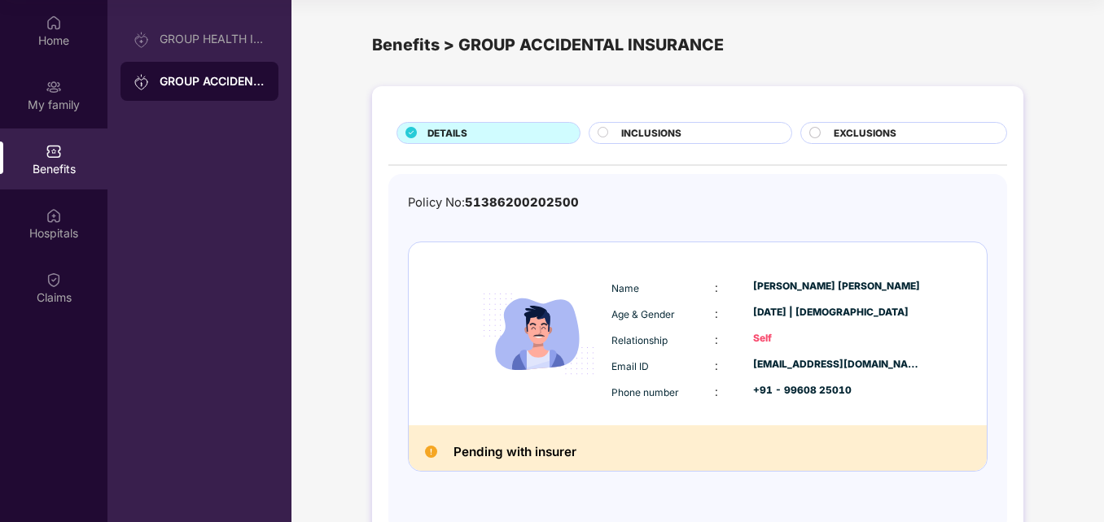
scroll to position [50, 0]
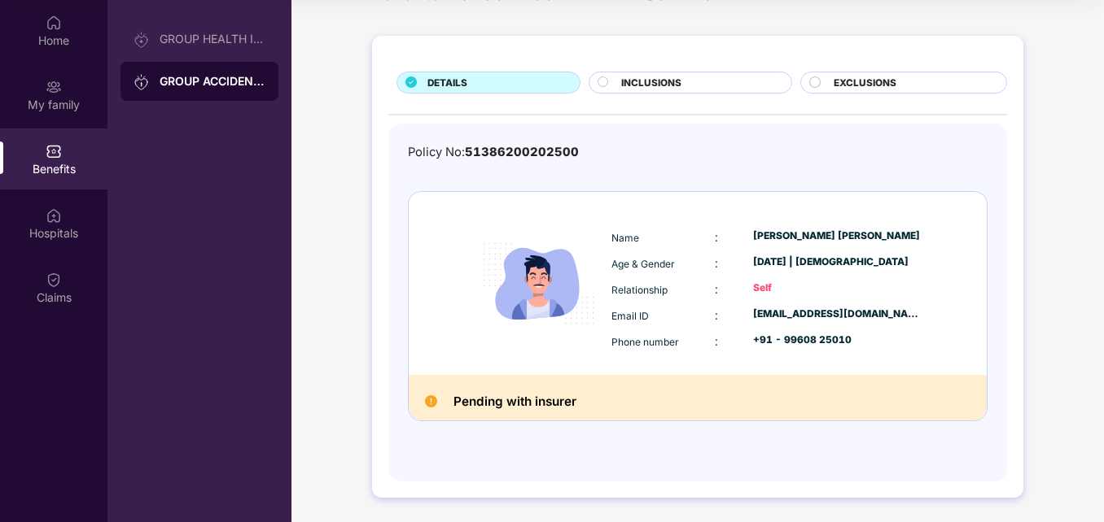
click at [431, 400] on img at bounding box center [431, 402] width 12 height 12
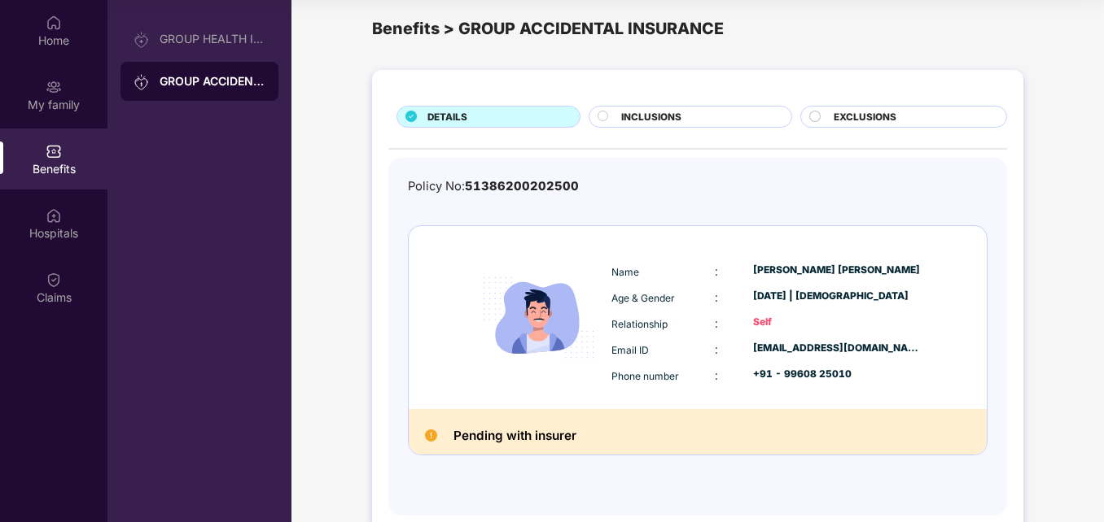
scroll to position [0, 0]
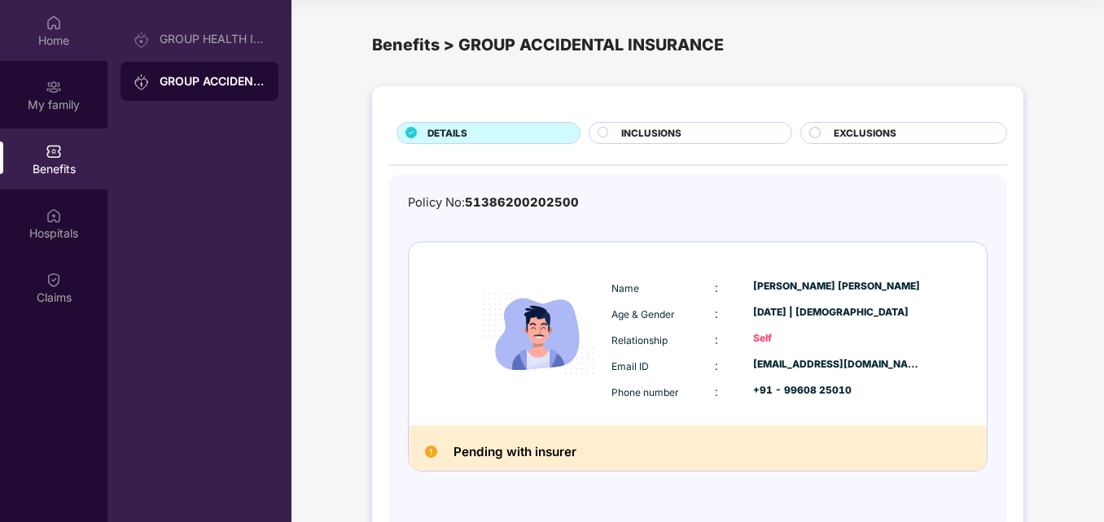
click at [39, 33] on div "Home" at bounding box center [53, 41] width 107 height 16
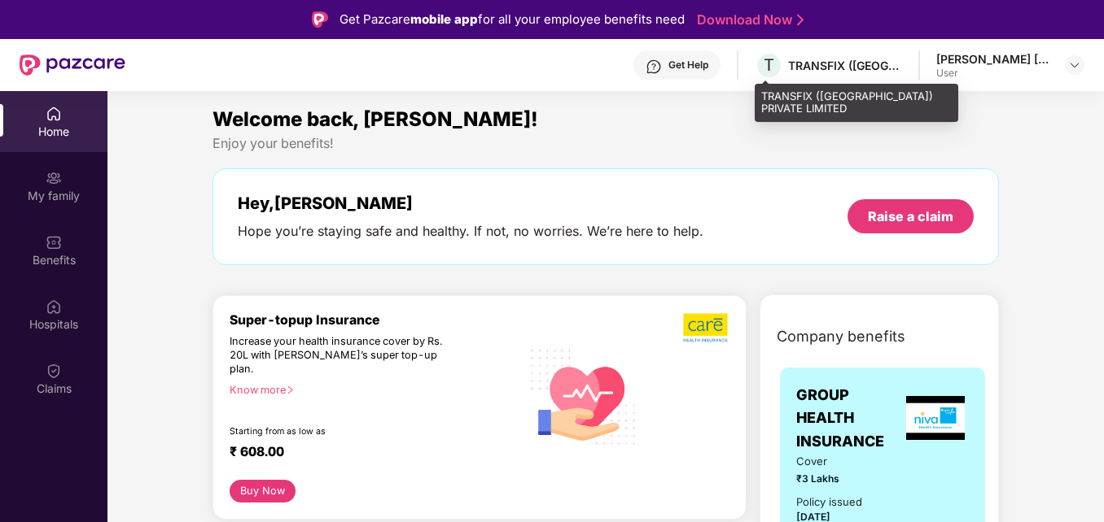
click at [831, 63] on div "TRANSFIX ([GEOGRAPHIC_DATA]) PRIVATE LIMITED" at bounding box center [845, 65] width 114 height 15
click at [894, 69] on div "TRANSFIX ([GEOGRAPHIC_DATA]) PRIVATE LIMITED" at bounding box center [845, 65] width 114 height 15
click at [843, 56] on div "T TRANSFIX ([GEOGRAPHIC_DATA]) PRIVATE LIMITED" at bounding box center [827, 65] width 147 height 28
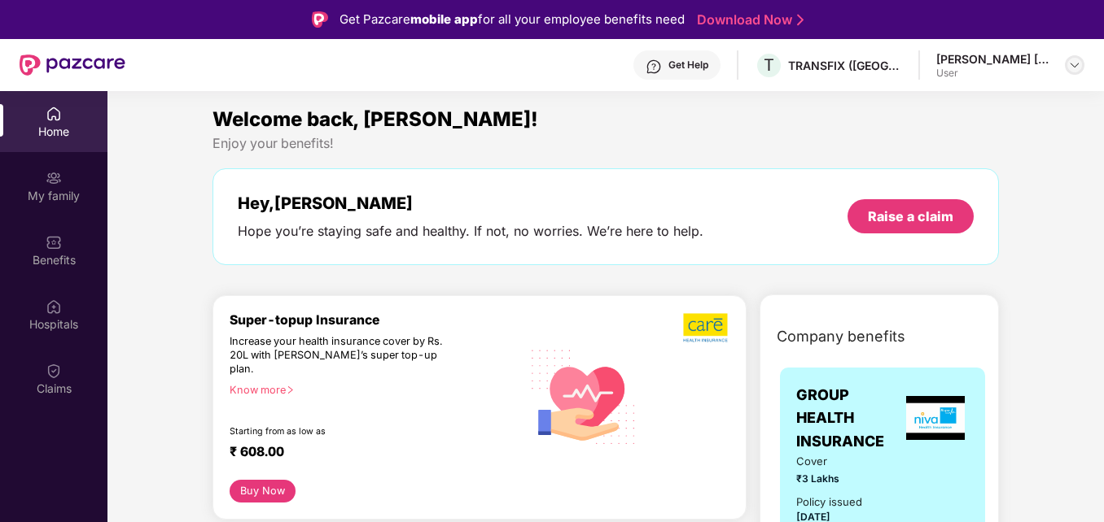
click at [1080, 69] on img at bounding box center [1074, 65] width 13 height 13
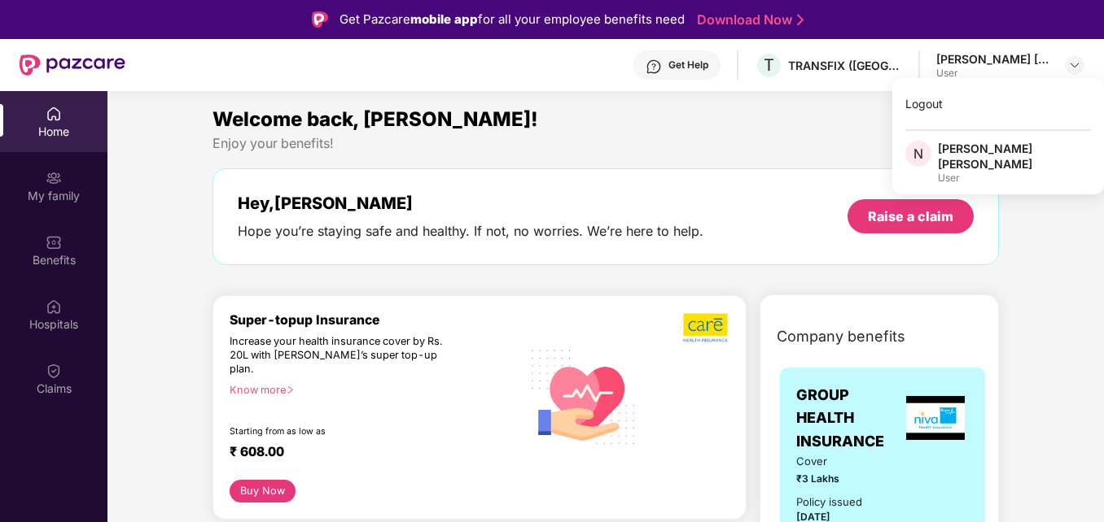
click at [1001, 143] on div "[PERSON_NAME] [PERSON_NAME]" at bounding box center [1014, 156] width 153 height 31
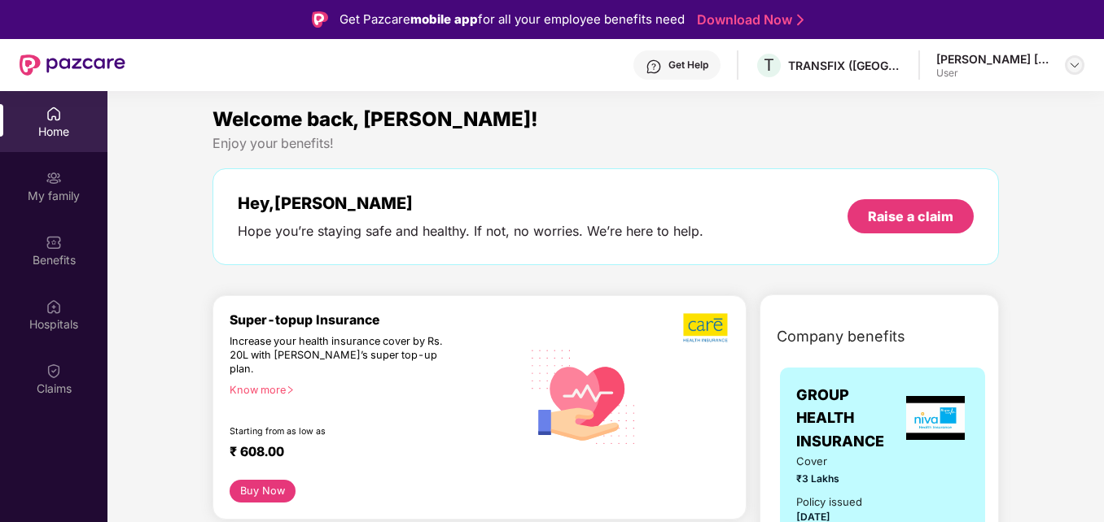
click at [1070, 73] on div at bounding box center [1074, 65] width 20 height 20
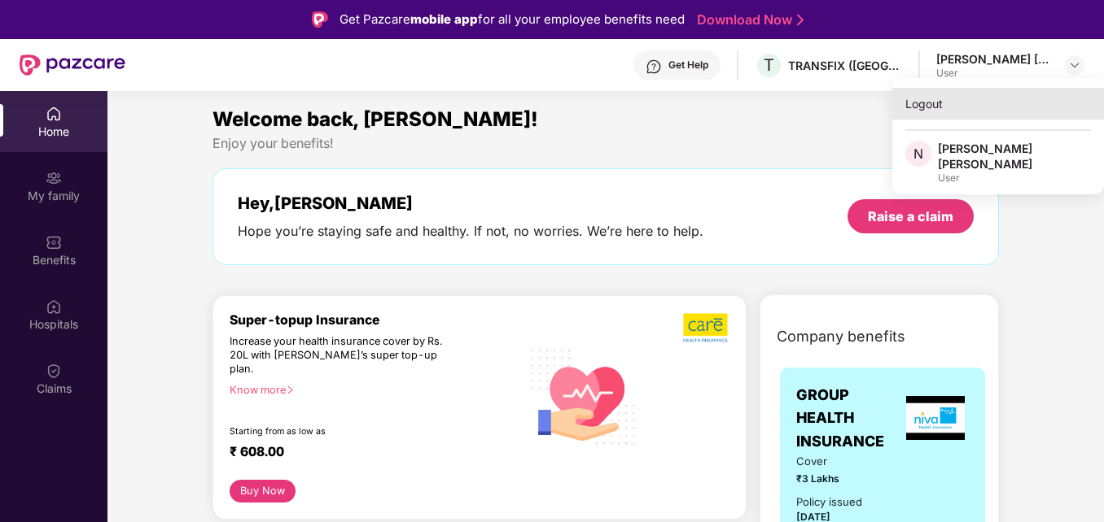
click at [926, 107] on div "Logout" at bounding box center [998, 104] width 212 height 32
